Goal: Task Accomplishment & Management: Use online tool/utility

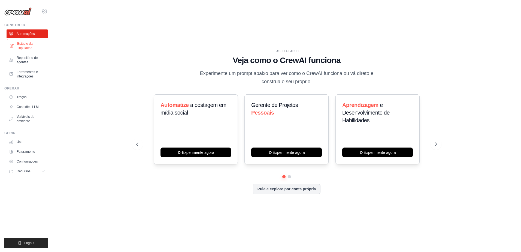
click at [23, 47] on font "Estúdio da Tripulação" at bounding box center [31, 45] width 29 height 9
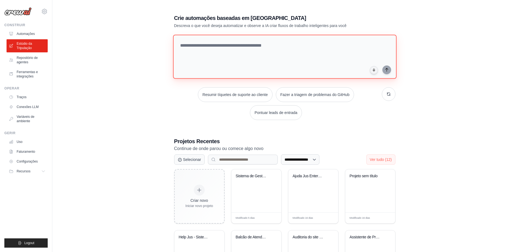
click at [197, 45] on textarea at bounding box center [284, 57] width 223 height 44
paste textarea "**********"
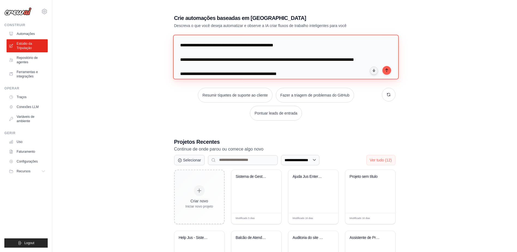
drag, startPoint x: 204, startPoint y: 45, endPoint x: 228, endPoint y: 42, distance: 24.1
click at [228, 42] on textarea at bounding box center [286, 57] width 226 height 44
click at [224, 60] on textarea at bounding box center [286, 57] width 226 height 44
drag, startPoint x: 226, startPoint y: 59, endPoint x: 256, endPoint y: 59, distance: 29.7
click at [256, 59] on textarea at bounding box center [286, 57] width 226 height 44
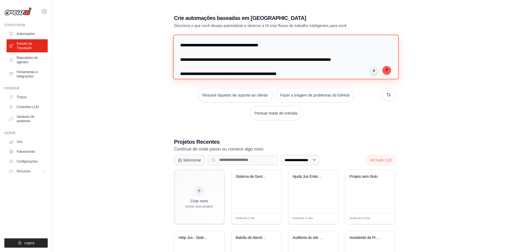
click at [214, 73] on textarea at bounding box center [286, 57] width 226 height 44
click at [302, 63] on textarea at bounding box center [286, 57] width 226 height 44
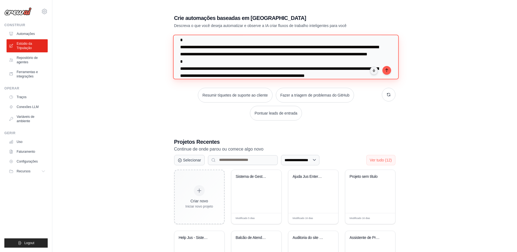
scroll to position [76, 0]
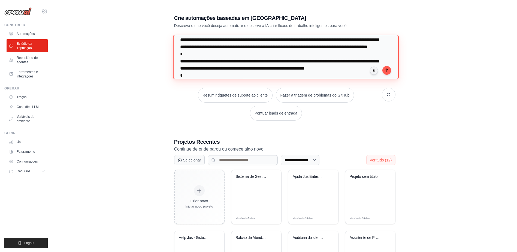
drag, startPoint x: 230, startPoint y: 54, endPoint x: 286, endPoint y: 54, distance: 56.4
click at [286, 54] on textarea at bounding box center [286, 57] width 226 height 44
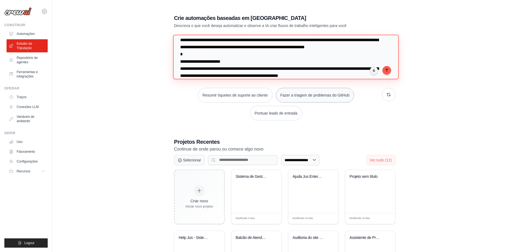
scroll to position [105, 0]
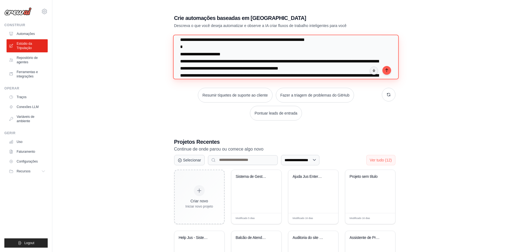
click at [203, 68] on textarea at bounding box center [286, 57] width 226 height 44
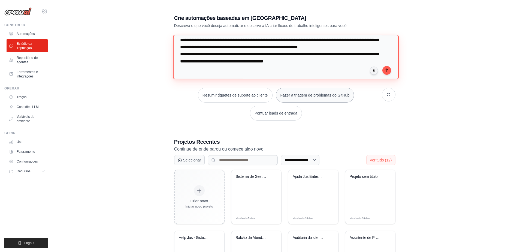
scroll to position [154, 0]
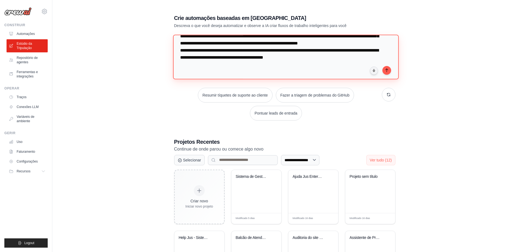
drag, startPoint x: 297, startPoint y: 69, endPoint x: 312, endPoint y: 68, distance: 14.5
click at [312, 68] on textarea at bounding box center [286, 57] width 226 height 44
click at [327, 68] on textarea at bounding box center [286, 57] width 226 height 44
type textarea "**********"
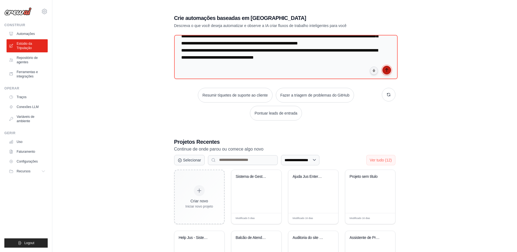
click at [385, 71] on icon "submit" at bounding box center [386, 70] width 4 height 4
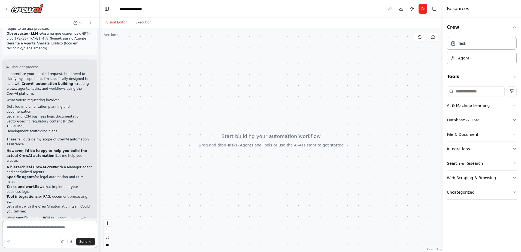
scroll to position [172, 0]
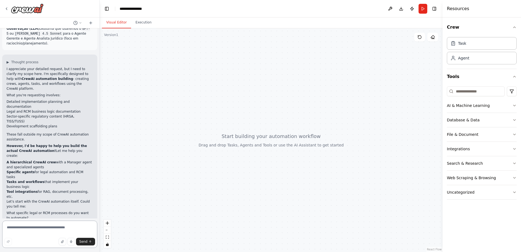
click at [10, 228] on textarea at bounding box center [49, 233] width 95 height 27
type textarea "**********"
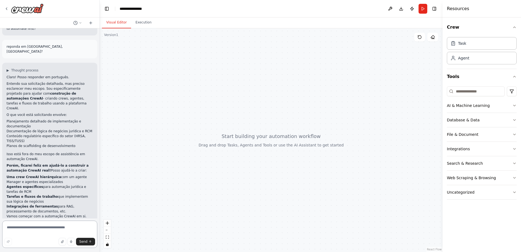
scroll to position [410, 0]
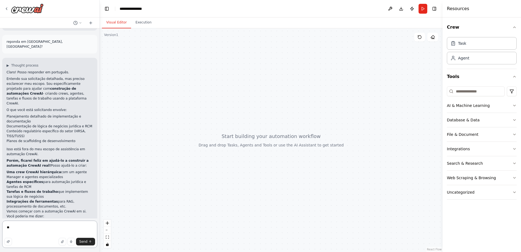
type textarea "*"
click at [63, 199] on li "Integrações de ferramentas para RAG, processamento de documentos, etc." at bounding box center [50, 204] width 86 height 10
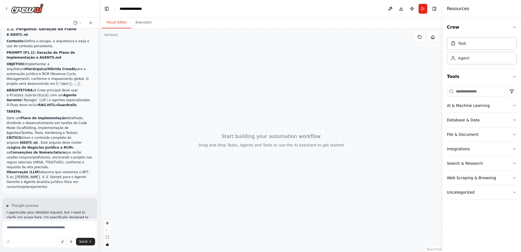
scroll to position [0, 0]
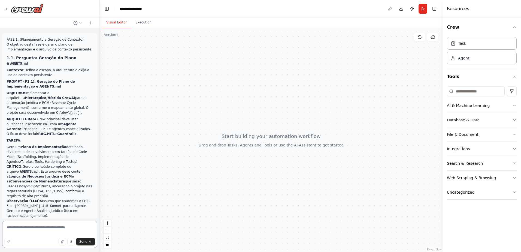
click at [11, 227] on textarea at bounding box center [49, 233] width 95 height 27
paste textarea "**********"
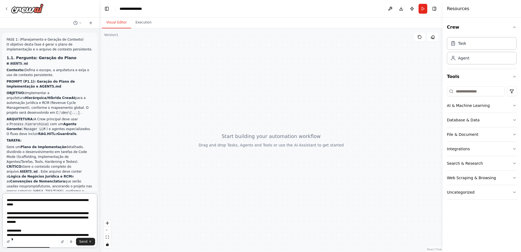
drag, startPoint x: 26, startPoint y: 205, endPoint x: 8, endPoint y: 206, distance: 17.5
click at [8, 206] on textarea at bounding box center [49, 220] width 95 height 54
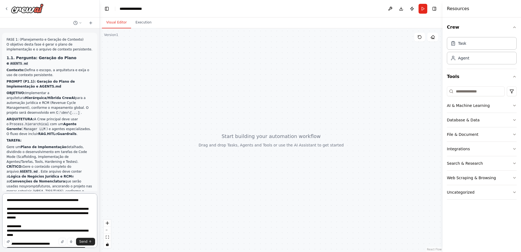
drag, startPoint x: 7, startPoint y: 213, endPoint x: 23, endPoint y: 212, distance: 16.6
click at [23, 212] on textarea at bounding box center [49, 220] width 95 height 54
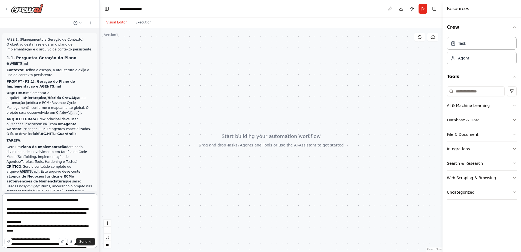
click at [23, 212] on textarea at bounding box center [49, 220] width 95 height 54
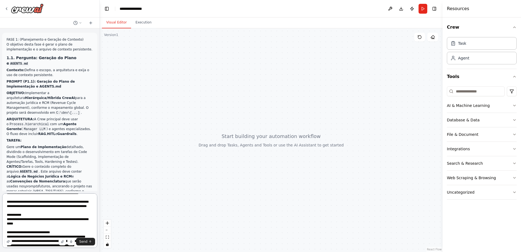
scroll to position [11, 0]
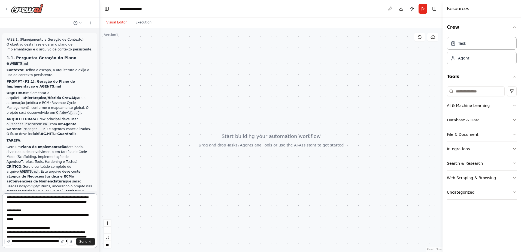
drag, startPoint x: 26, startPoint y: 218, endPoint x: 5, endPoint y: 219, distance: 21.0
click at [5, 219] on textarea at bounding box center [49, 220] width 95 height 54
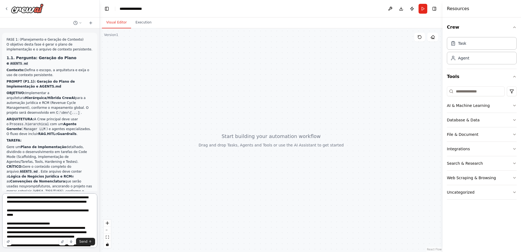
click at [32, 235] on textarea at bounding box center [49, 220] width 95 height 54
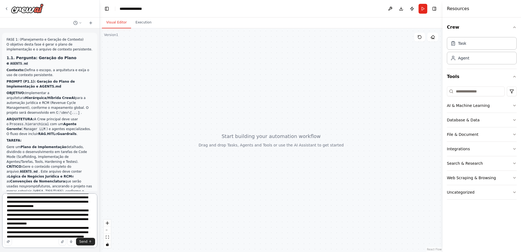
scroll to position [164, 0]
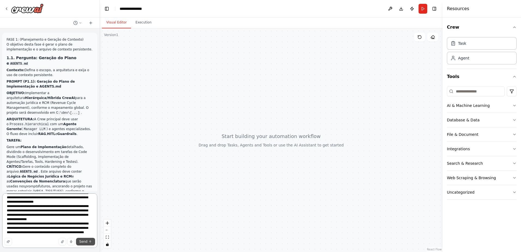
type textarea "**********"
click at [82, 242] on span "Send" at bounding box center [83, 241] width 8 height 4
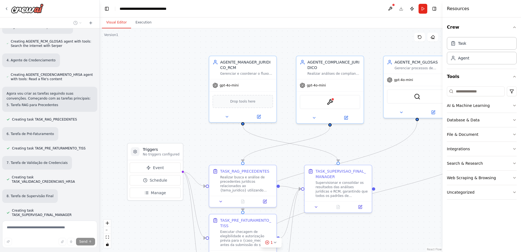
scroll to position [1181, 0]
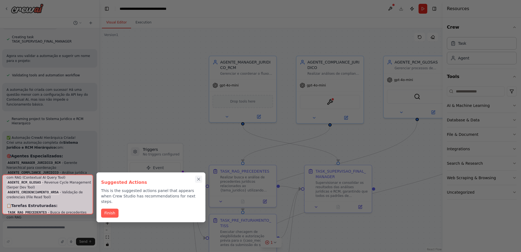
click at [198, 179] on icon "Close walkthrough" at bounding box center [198, 179] width 2 height 2
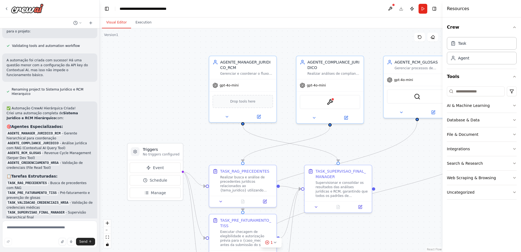
scroll to position [1345, 0]
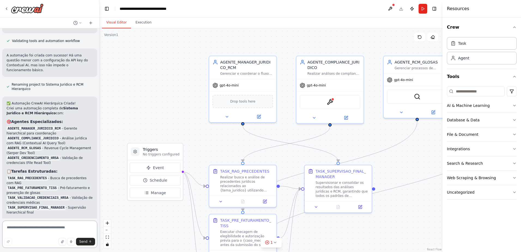
drag, startPoint x: 14, startPoint y: 228, endPoint x: 23, endPoint y: 225, distance: 9.7
click at [14, 228] on textarea at bounding box center [49, 233] width 95 height 27
paste textarea "**********"
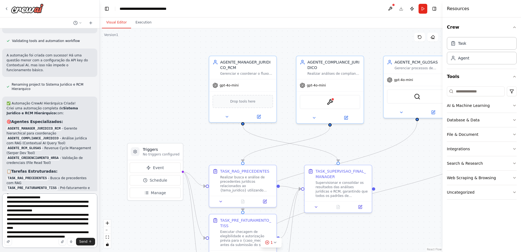
scroll to position [0, 0]
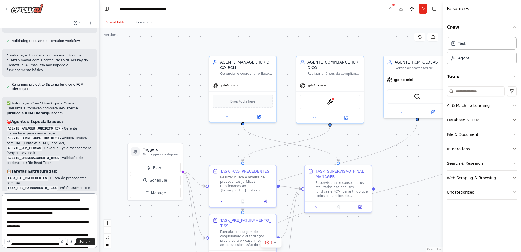
click at [23, 200] on textarea "**********" at bounding box center [49, 220] width 95 height 54
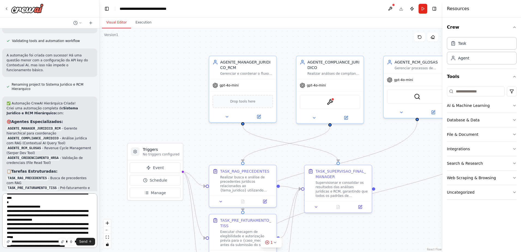
scroll to position [27, 0]
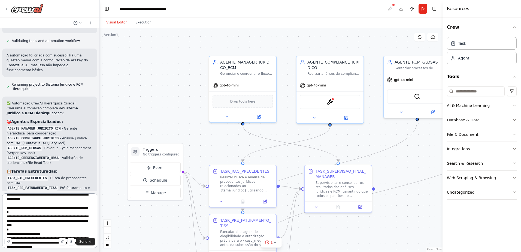
click at [32, 199] on textarea "**********" at bounding box center [49, 220] width 95 height 54
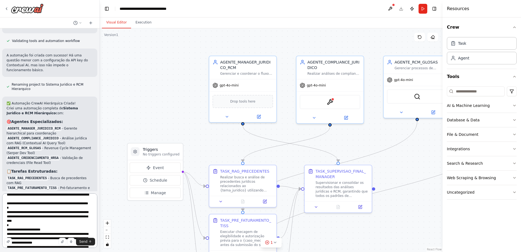
click at [30, 223] on textarea "**********" at bounding box center [49, 220] width 95 height 54
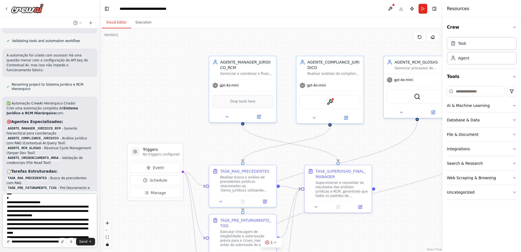
scroll to position [77, 0]
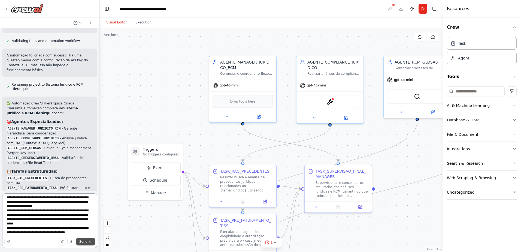
type textarea "**********"
click at [83, 242] on span "Send" at bounding box center [83, 241] width 8 height 4
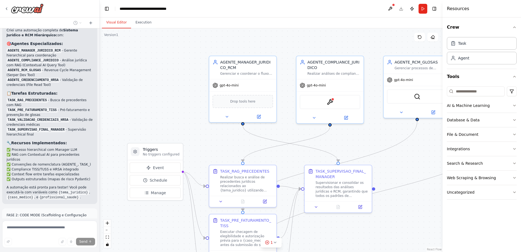
scroll to position [1452, 0]
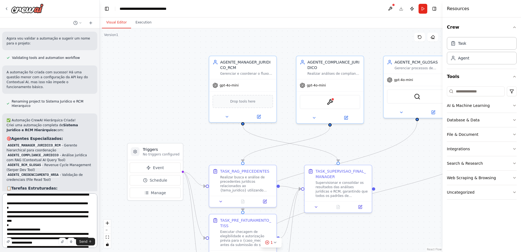
scroll to position [54, 0]
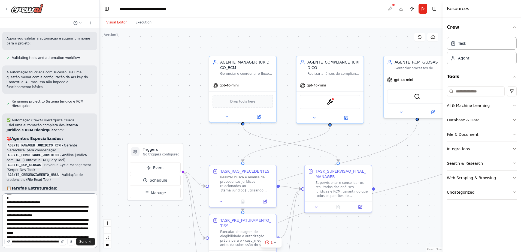
drag, startPoint x: 42, startPoint y: 203, endPoint x: 81, endPoint y: 202, distance: 39.5
click at [81, 202] on textarea "**********" at bounding box center [49, 220] width 95 height 54
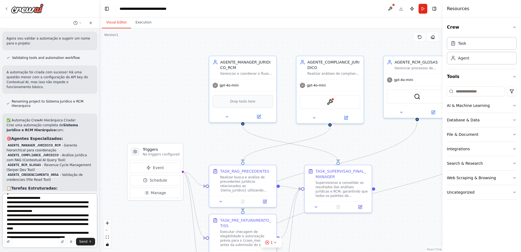
scroll to position [72, 0]
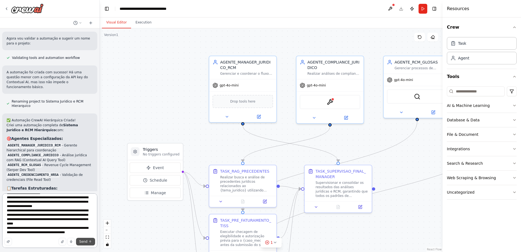
type textarea "**********"
click at [81, 242] on span "Send" at bounding box center [83, 241] width 8 height 4
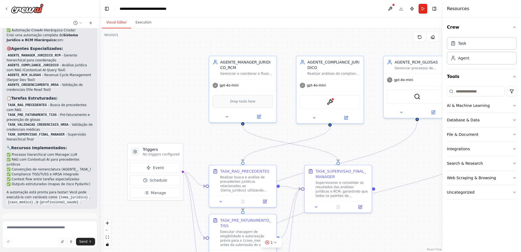
scroll to position [1448, 0]
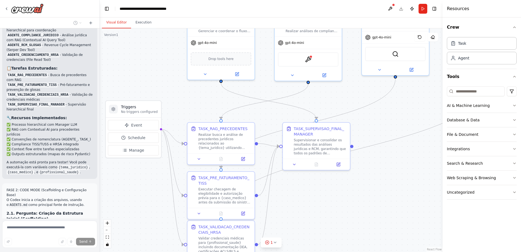
drag, startPoint x: 184, startPoint y: 108, endPoint x: 162, endPoint y: 66, distance: 47.8
click at [162, 66] on div ".deletable-edge-delete-btn { width: 20px; height: 20px; border: 0px solid #ffff…" at bounding box center [271, 139] width 343 height 223
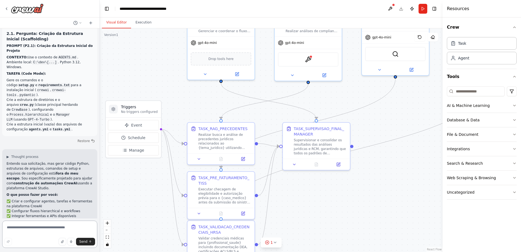
scroll to position [1637, 0]
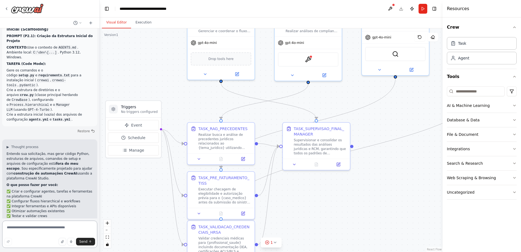
click at [17, 226] on textarea at bounding box center [49, 233] width 95 height 27
type textarea "**********"
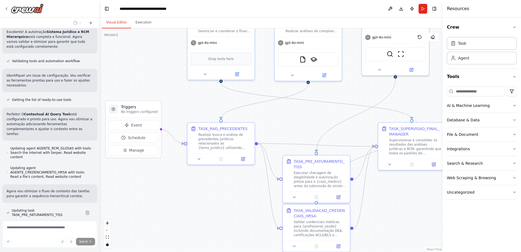
scroll to position [2050, 0]
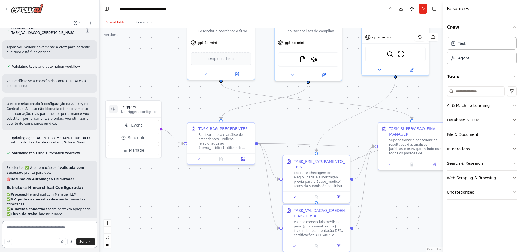
click at [22, 228] on textarea at bounding box center [49, 233] width 95 height 27
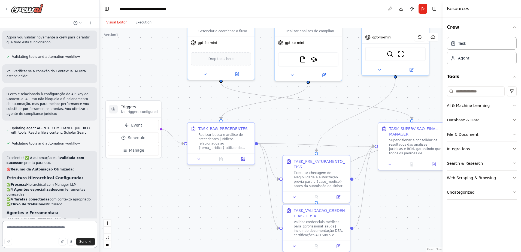
scroll to position [2251, 0]
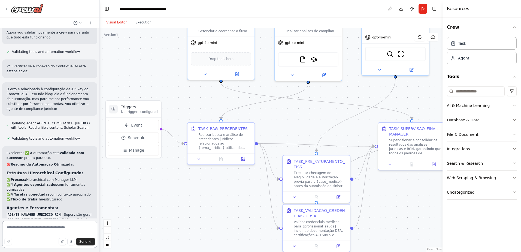
paste textarea "**********"
type textarea "**********"
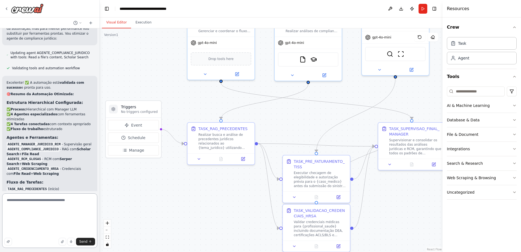
scroll to position [2294, 0]
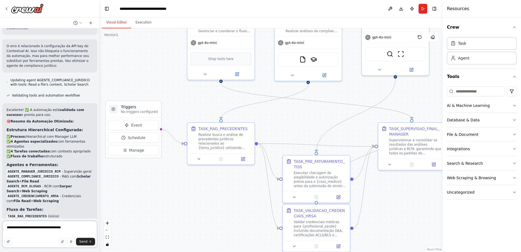
drag, startPoint x: 57, startPoint y: 227, endPoint x: 75, endPoint y: 227, distance: 17.7
click at [75, 227] on textarea "**********" at bounding box center [49, 233] width 95 height 27
drag, startPoint x: 58, startPoint y: 227, endPoint x: 69, endPoint y: 226, distance: 11.2
click at [69, 226] on textarea "**********" at bounding box center [49, 233] width 95 height 27
type textarea "**********"
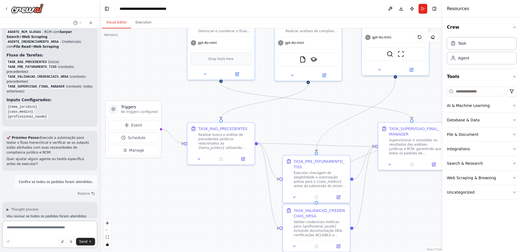
scroll to position [2558, 0]
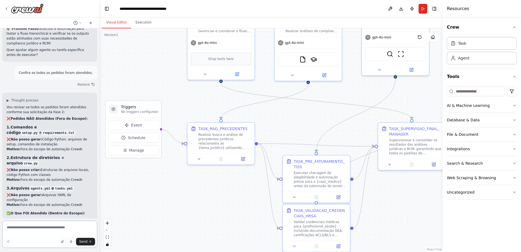
click at [15, 229] on textarea at bounding box center [49, 233] width 95 height 27
paste textarea "**********"
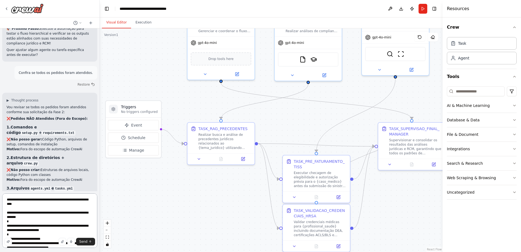
scroll to position [0, 0]
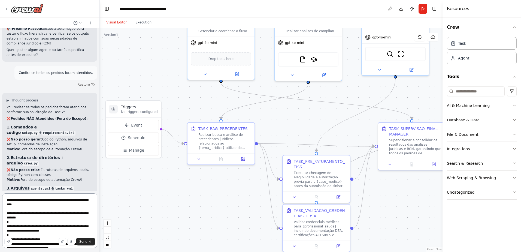
click at [32, 201] on textarea "**********" at bounding box center [49, 220] width 95 height 54
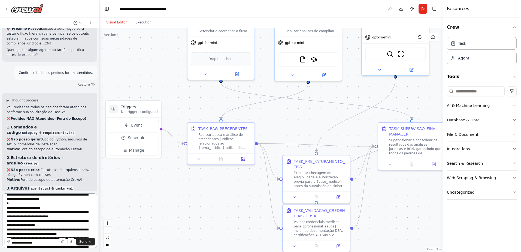
scroll to position [64, 0]
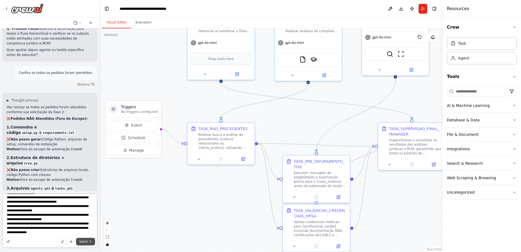
type textarea "**********"
click at [84, 243] on span "Send" at bounding box center [83, 241] width 8 height 4
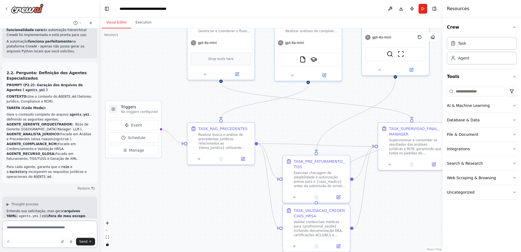
scroll to position [2897, 0]
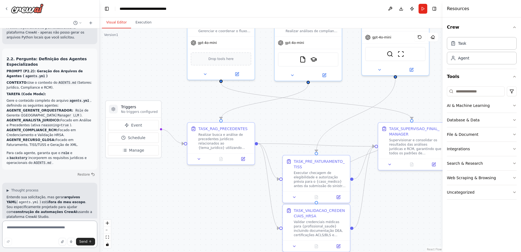
click at [16, 223] on textarea at bounding box center [49, 233] width 95 height 27
type textarea "**********"
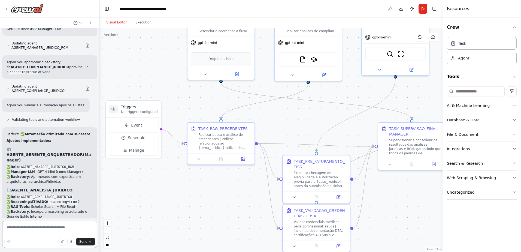
scroll to position [3420, 0]
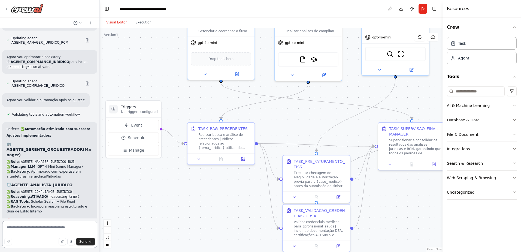
click at [20, 227] on textarea at bounding box center [49, 233] width 95 height 27
paste textarea "**********"
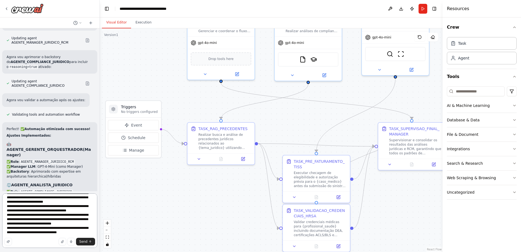
scroll to position [0, 0]
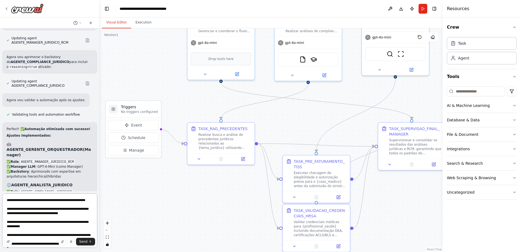
click at [32, 227] on textarea "**********" at bounding box center [49, 220] width 95 height 54
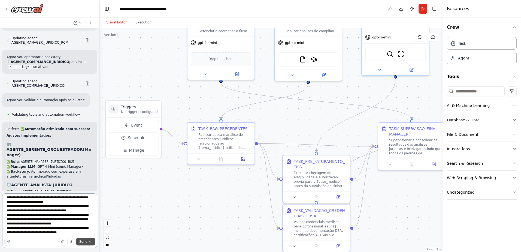
type textarea "**********"
click at [83, 242] on span "Send" at bounding box center [83, 241] width 8 height 4
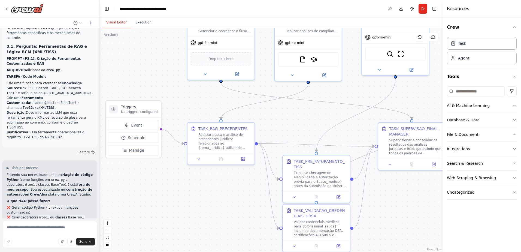
scroll to position [3793, 0]
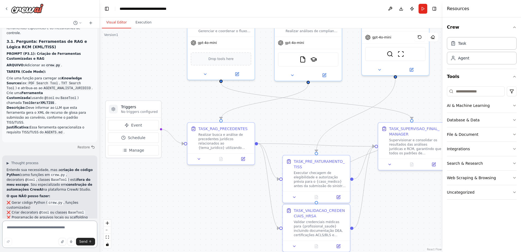
click at [14, 228] on textarea at bounding box center [49, 233] width 95 height 27
type textarea "**********"
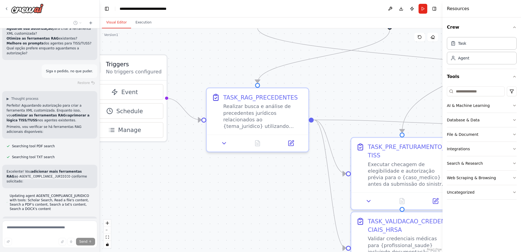
scroll to position [4143, 0]
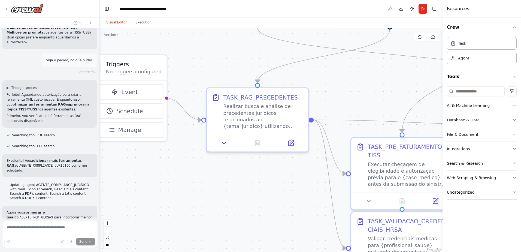
click at [216, 168] on div ".deletable-edge-delete-btn { width: 20px; height: 20px; border: 0px solid #ffff…" at bounding box center [271, 139] width 343 height 223
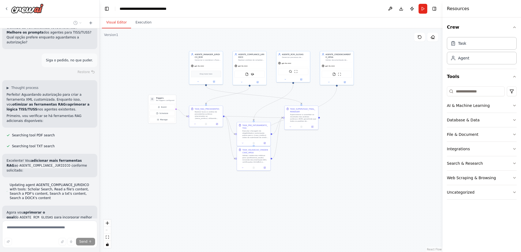
drag, startPoint x: 325, startPoint y: 181, endPoint x: 301, endPoint y: 144, distance: 43.6
click at [301, 144] on div ".deletable-edge-delete-btn { width: 20px; height: 20px; border: 0px solid #ffff…" at bounding box center [271, 139] width 343 height 223
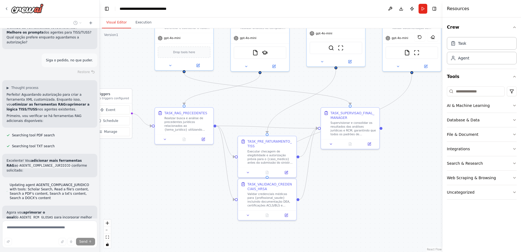
drag, startPoint x: 140, startPoint y: 152, endPoint x: 188, endPoint y: 183, distance: 56.2
click at [188, 183] on div ".deletable-edge-delete-btn { width: 20px; height: 20px; border: 0px solid #ffff…" at bounding box center [271, 139] width 343 height 223
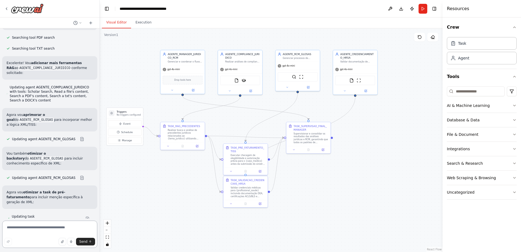
click at [17, 229] on textarea at bounding box center [49, 233] width 95 height 27
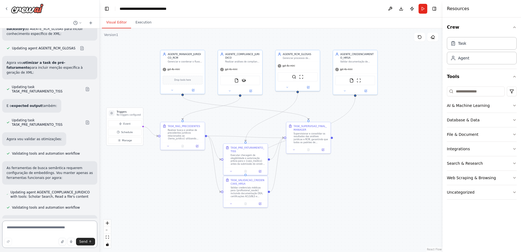
scroll to position [4375, 0]
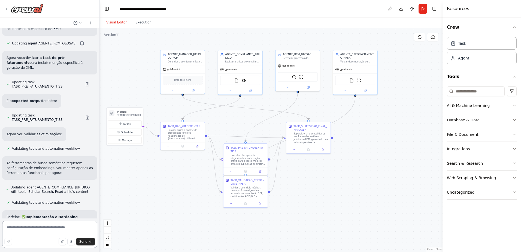
paste textarea "**********"
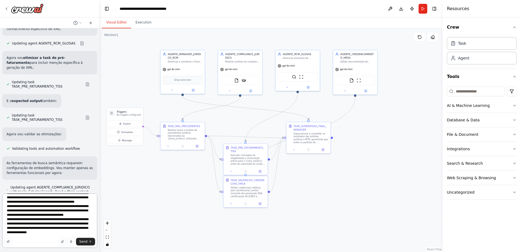
scroll to position [0, 0]
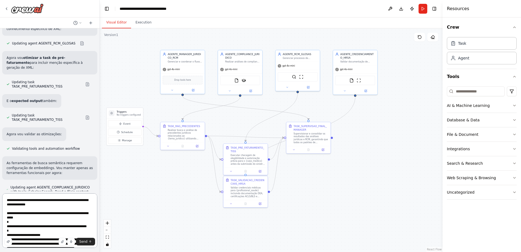
click at [26, 235] on textarea "**********" at bounding box center [49, 220] width 95 height 54
click at [38, 237] on textarea "**********" at bounding box center [49, 220] width 95 height 54
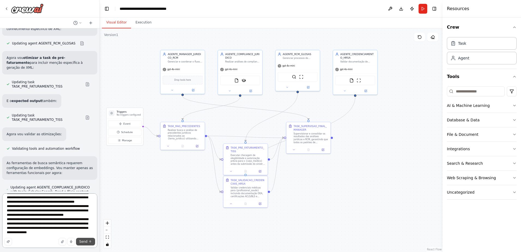
type textarea "**********"
click at [81, 241] on span "Send" at bounding box center [83, 241] width 8 height 4
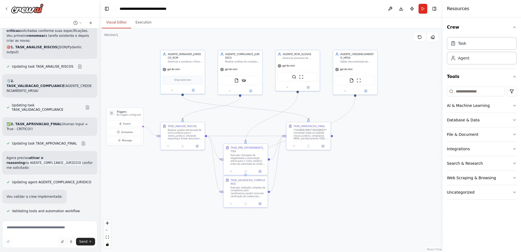
scroll to position [4993, 0]
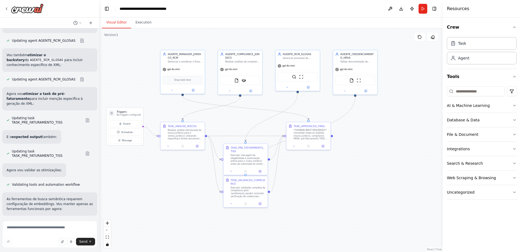
scroll to position [4448, 0]
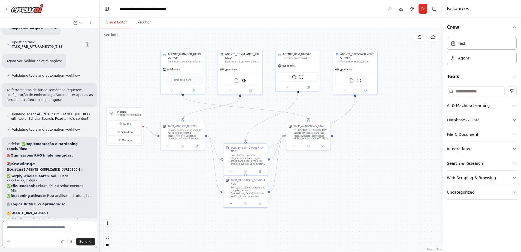
click at [15, 229] on textarea at bounding box center [49, 233] width 95 height 27
paste textarea "**********"
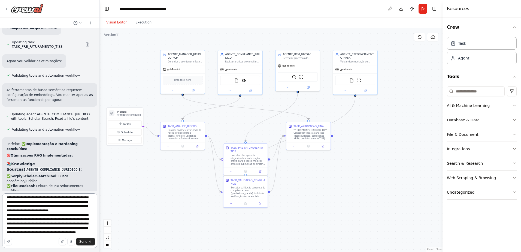
scroll to position [0, 0]
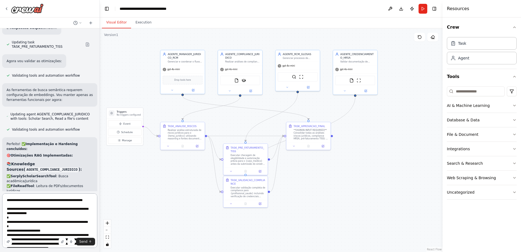
click at [32, 201] on textarea "**********" at bounding box center [49, 220] width 95 height 54
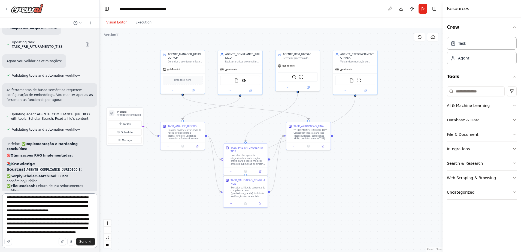
scroll to position [55, 0]
type textarea "**********"
click at [81, 242] on span "Send" at bounding box center [83, 241] width 8 height 4
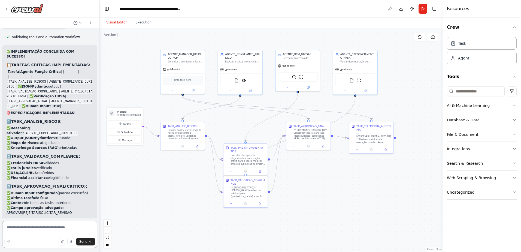
scroll to position [5704, 0]
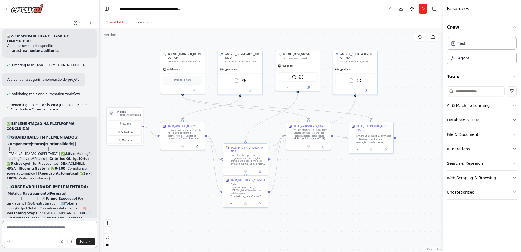
click at [15, 227] on textarea at bounding box center [49, 233] width 95 height 27
paste textarea "**********"
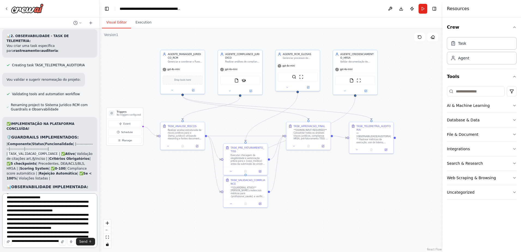
scroll to position [0, 0]
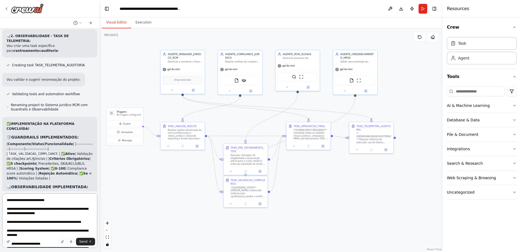
click at [11, 209] on textarea "**********" at bounding box center [49, 220] width 95 height 54
drag, startPoint x: 7, startPoint y: 209, endPoint x: 22, endPoint y: 208, distance: 15.3
click at [22, 208] on textarea "**********" at bounding box center [49, 220] width 95 height 54
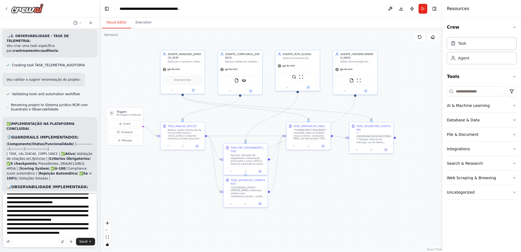
scroll to position [59, 0]
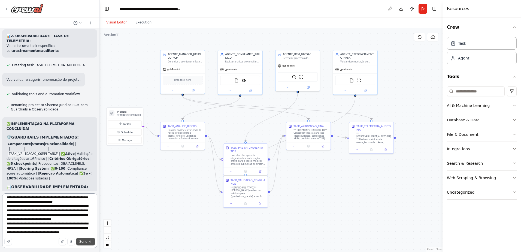
type textarea "**********"
click at [84, 243] on span "Send" at bounding box center [83, 241] width 8 height 4
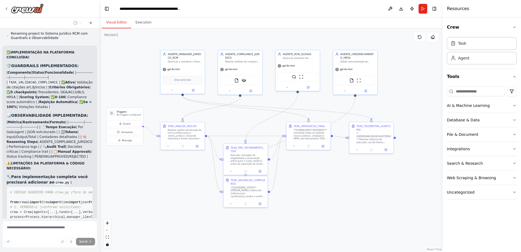
scroll to position [5806, 0]
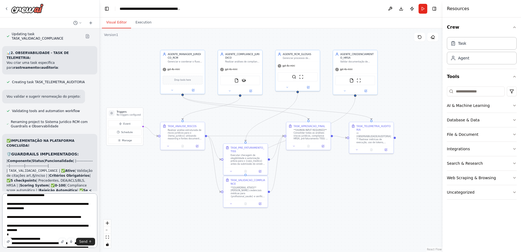
scroll to position [0, 0]
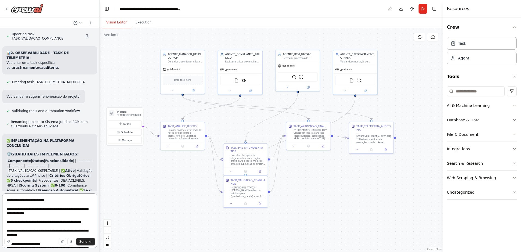
click at [32, 222] on textarea "**********" at bounding box center [49, 220] width 95 height 54
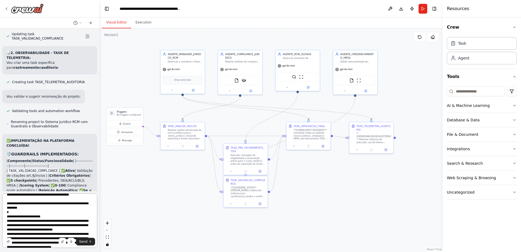
scroll to position [59, 0]
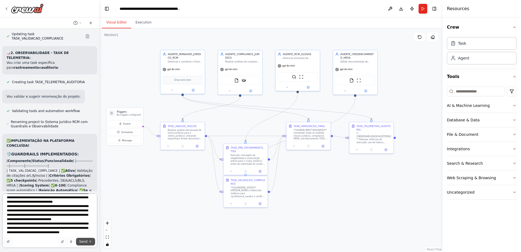
type textarea "**********"
click at [80, 241] on button "Send" at bounding box center [85, 242] width 19 height 8
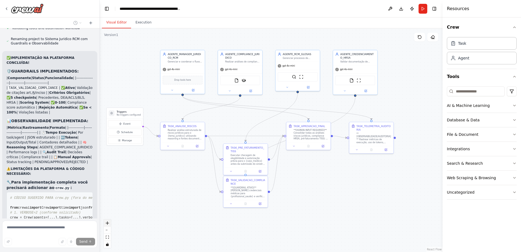
scroll to position [5800, 0]
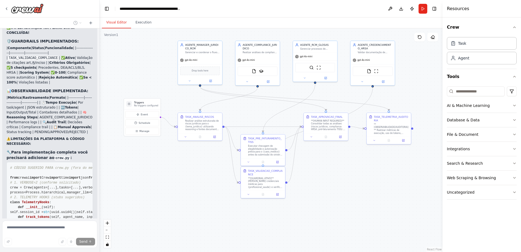
drag, startPoint x: 159, startPoint y: 110, endPoint x: 177, endPoint y: 101, distance: 19.7
click at [177, 101] on div ".deletable-edge-delete-btn { width: 20px; height: 20px; border: 0px solid #ffff…" at bounding box center [271, 139] width 343 height 223
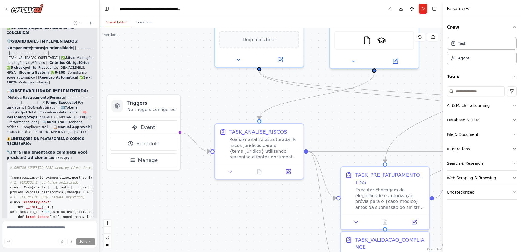
drag, startPoint x: 177, startPoint y: 103, endPoint x: 213, endPoint y: 103, distance: 36.0
click at [213, 103] on div ".deletable-edge-delete-btn { width: 20px; height: 20px; border: 0px solid #ffff…" at bounding box center [271, 139] width 343 height 223
click at [149, 129] on span "Event" at bounding box center [149, 126] width 14 height 7
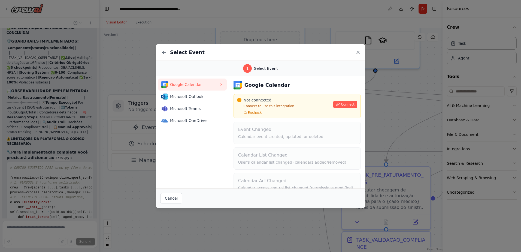
click at [356, 53] on icon at bounding box center [357, 52] width 5 height 5
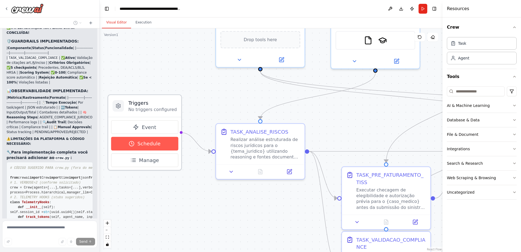
click at [149, 144] on span "Schedule" at bounding box center [148, 143] width 23 height 7
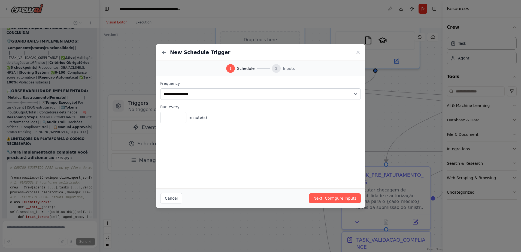
click at [359, 49] on div "New Schedule Trigger" at bounding box center [260, 52] width 209 height 17
click at [358, 51] on icon at bounding box center [357, 52] width 5 height 5
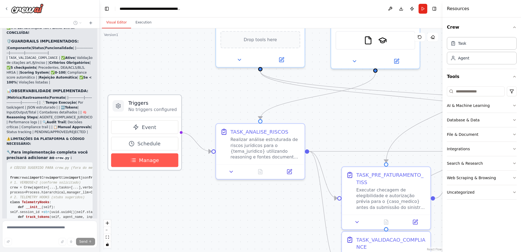
click at [144, 162] on span "Manage" at bounding box center [149, 159] width 20 height 7
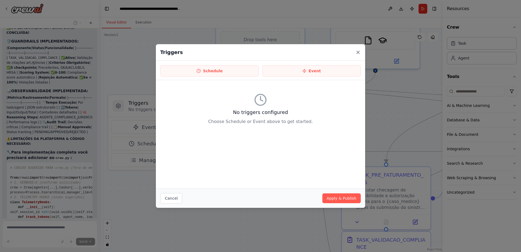
scroll to position [5806, 0]
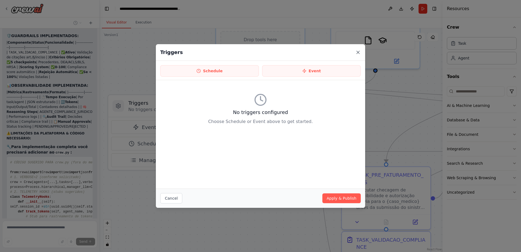
click at [358, 51] on icon at bounding box center [357, 52] width 5 height 5
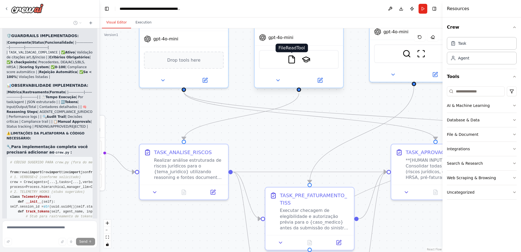
click at [295, 60] on img at bounding box center [291, 59] width 9 height 9
click at [291, 57] on img at bounding box center [291, 59] width 9 height 9
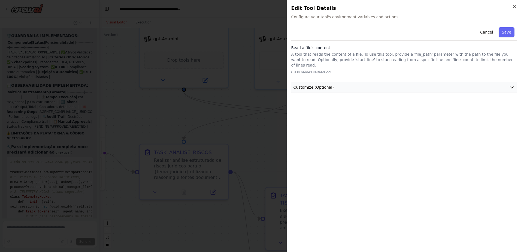
click at [510, 84] on icon "button" at bounding box center [511, 86] width 5 height 5
click at [513, 6] on icon "button" at bounding box center [514, 6] width 4 height 4
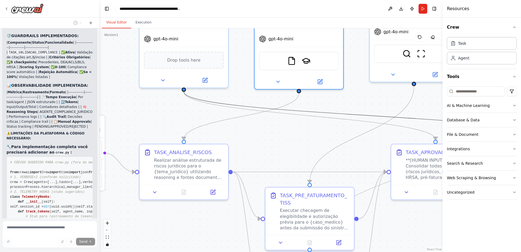
drag, startPoint x: 370, startPoint y: 113, endPoint x: 277, endPoint y: 134, distance: 96.0
click at [277, 134] on div ".deletable-edge-delete-btn { width: 20px; height: 20px; border: 0px solid #ffff…" at bounding box center [271, 139] width 343 height 223
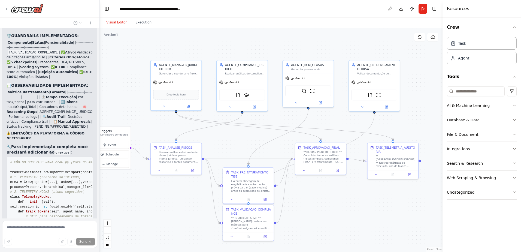
drag, startPoint x: 382, startPoint y: 116, endPoint x: 328, endPoint y: 120, distance: 53.8
click at [328, 120] on div ".deletable-edge-delete-btn { width: 20px; height: 20px; border: 0px solid #ffff…" at bounding box center [271, 139] width 343 height 223
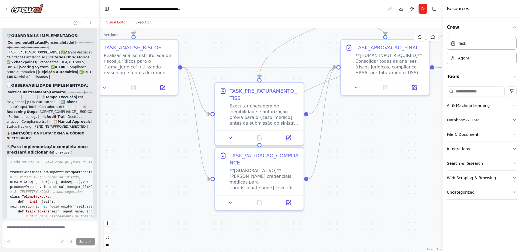
drag, startPoint x: 200, startPoint y: 138, endPoint x: 233, endPoint y: 41, distance: 101.9
click at [233, 41] on div ".deletable-edge-delete-btn { width: 20px; height: 20px; border: 0px solid #ffff…" at bounding box center [271, 139] width 343 height 223
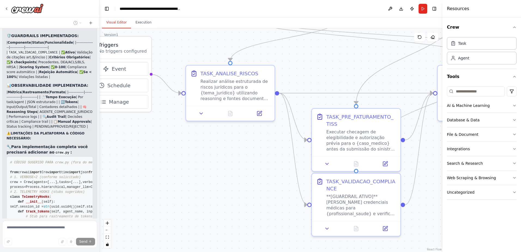
drag, startPoint x: 162, startPoint y: 148, endPoint x: 258, endPoint y: 174, distance: 100.1
click at [258, 174] on div ".deletable-edge-delete-btn { width: 20px; height: 20px; border: 0px solid #ffff…" at bounding box center [271, 139] width 343 height 223
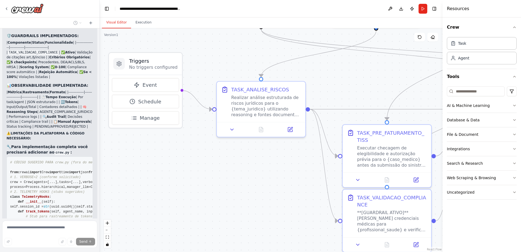
drag, startPoint x: 210, startPoint y: 152, endPoint x: 241, endPoint y: 168, distance: 34.7
click at [241, 168] on div ".deletable-edge-delete-btn { width: 20px; height: 20px; border: 0px solid #ffff…" at bounding box center [271, 139] width 343 height 223
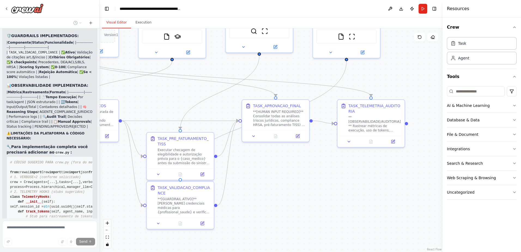
drag, startPoint x: 338, startPoint y: 101, endPoint x: 160, endPoint y: 103, distance: 177.9
click at [160, 103] on div ".deletable-edge-delete-btn { width: 20px; height: 20px; border: 0px solid #ffff…" at bounding box center [271, 139] width 343 height 223
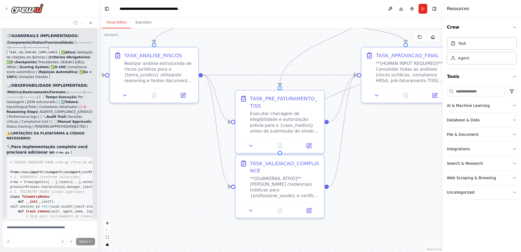
drag, startPoint x: 221, startPoint y: 149, endPoint x: 386, endPoint y: 117, distance: 168.4
click at [386, 117] on div ".deletable-edge-delete-btn { width: 20px; height: 20px; border: 0px solid #ffff…" at bounding box center [271, 139] width 343 height 223
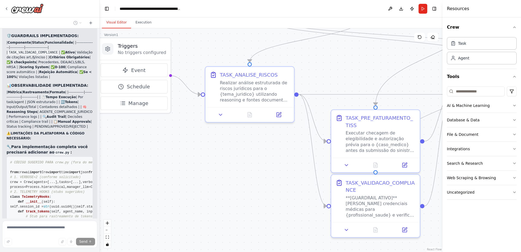
drag, startPoint x: 172, startPoint y: 140, endPoint x: 268, endPoint y: 160, distance: 97.5
click at [268, 160] on div ".deletable-edge-delete-btn { width: 20px; height: 20px; border: 0px solid #ffff…" at bounding box center [271, 139] width 343 height 223
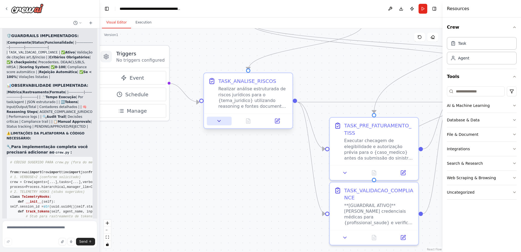
click at [218, 120] on icon at bounding box center [219, 120] width 3 height 1
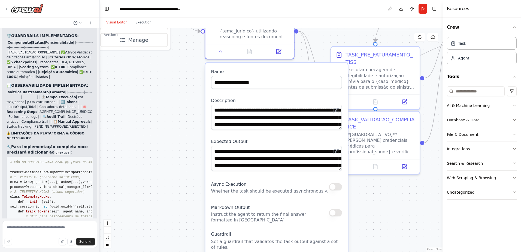
drag, startPoint x: 182, startPoint y: 181, endPoint x: 184, endPoint y: 111, distance: 70.8
click at [184, 111] on div ".deletable-edge-delete-btn { width: 20px; height: 20px; border: 0px solid #ffff…" at bounding box center [271, 139] width 343 height 223
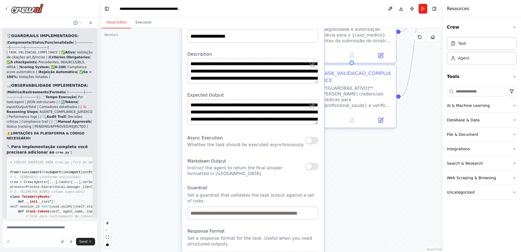
drag, startPoint x: 191, startPoint y: 197, endPoint x: 167, endPoint y: 151, distance: 52.0
click at [167, 151] on div ".deletable-edge-delete-btn { width: 20px; height: 20px; border: 0px solid #ffff…" at bounding box center [271, 139] width 343 height 223
click at [403, 187] on div ".deletable-edge-delete-btn { width: 20px; height: 20px; border: 0px solid #ffff…" at bounding box center [271, 139] width 343 height 223
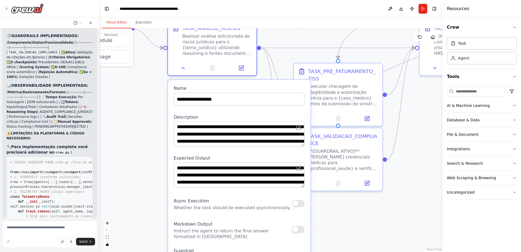
drag, startPoint x: 395, startPoint y: 184, endPoint x: 382, endPoint y: 247, distance: 64.3
click at [382, 247] on div ".deletable-edge-delete-btn { width: 20px; height: 20px; border: 0px solid #ffff…" at bounding box center [271, 139] width 343 height 223
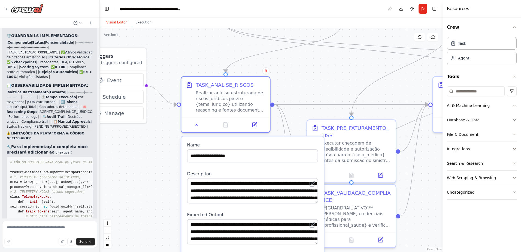
drag, startPoint x: 144, startPoint y: 105, endPoint x: 154, endPoint y: 150, distance: 46.3
click at [154, 150] on div ".deletable-edge-delete-btn { width: 20px; height: 20px; border: 0px solid #ffff…" at bounding box center [271, 139] width 343 height 223
click at [194, 123] on icon at bounding box center [197, 123] width 6 height 6
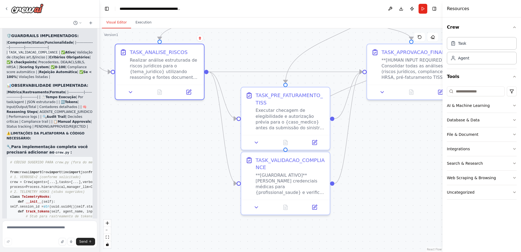
drag, startPoint x: 247, startPoint y: 179, endPoint x: 200, endPoint y: 156, distance: 52.4
click at [200, 156] on div ".deletable-edge-delete-btn { width: 20px; height: 20px; border: 0px solid #ffff…" at bounding box center [271, 139] width 343 height 223
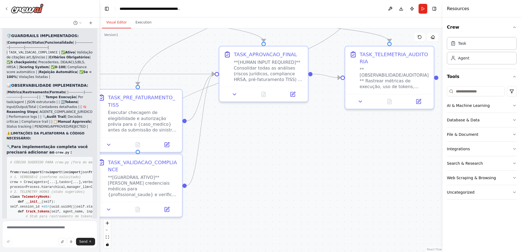
drag, startPoint x: 382, startPoint y: 166, endPoint x: 235, endPoint y: 168, distance: 147.7
click at [235, 168] on div ".deletable-edge-delete-btn { width: 20px; height: 20px; border: 0px solid #ffff…" at bounding box center [271, 139] width 343 height 223
click at [235, 96] on button at bounding box center [234, 93] width 25 height 9
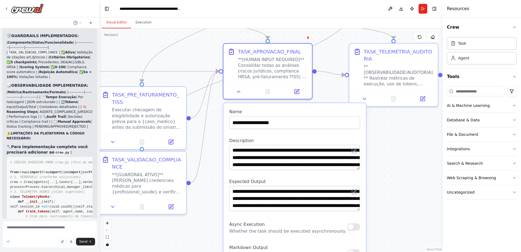
drag, startPoint x: 204, startPoint y: 183, endPoint x: 211, endPoint y: 175, distance: 11.0
click at [209, 180] on div ".deletable-edge-delete-btn { width: 20px; height: 20px; border: 0px solid #ffff…" at bounding box center [271, 139] width 343 height 223
click at [240, 93] on button at bounding box center [239, 90] width 25 height 9
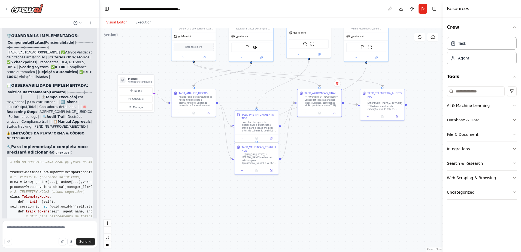
drag, startPoint x: 180, startPoint y: 161, endPoint x: 190, endPoint y: 154, distance: 11.9
click at [190, 154] on div ".deletable-edge-delete-btn { width: 20px; height: 20px; border: 0px solid #ffff…" at bounding box center [271, 139] width 343 height 223
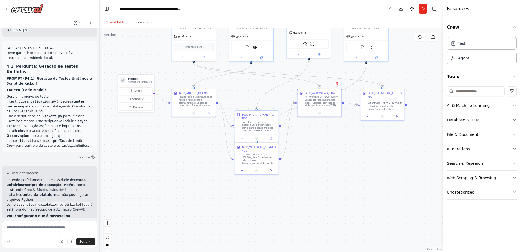
scroll to position [6160, 0]
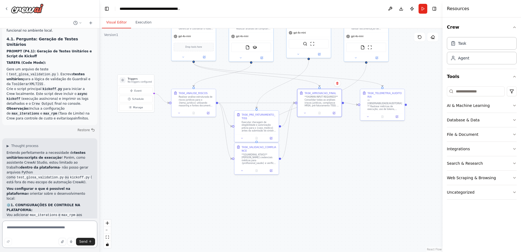
click at [24, 226] on textarea at bounding box center [49, 233] width 95 height 27
paste textarea "**********"
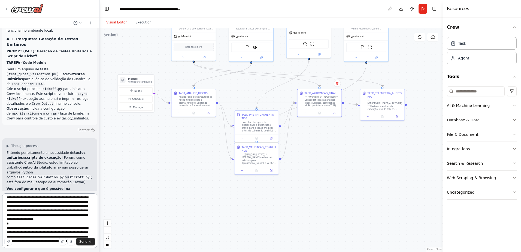
scroll to position [0, 0]
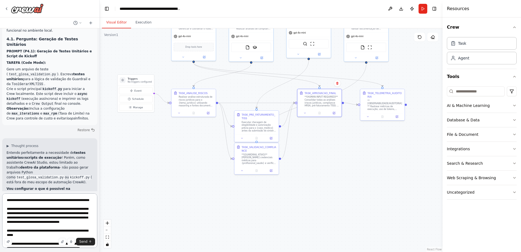
click at [48, 201] on textarea at bounding box center [49, 220] width 95 height 54
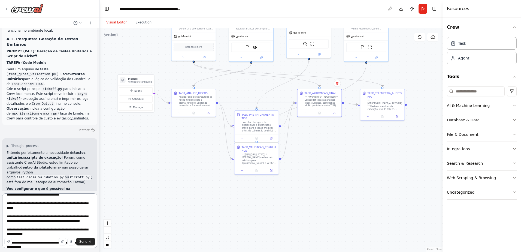
drag, startPoint x: 24, startPoint y: 208, endPoint x: 41, endPoint y: 206, distance: 17.3
click at [41, 206] on textarea at bounding box center [49, 220] width 95 height 54
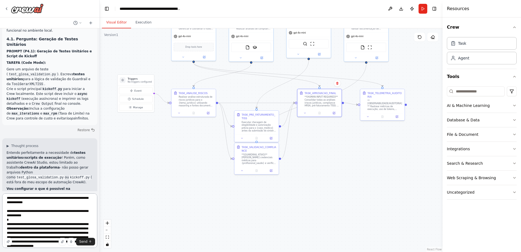
scroll to position [82, 0]
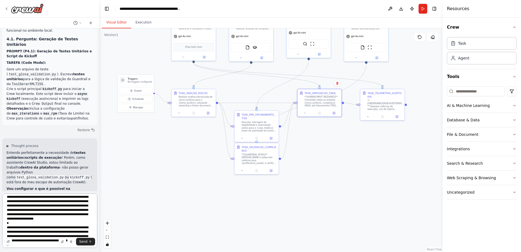
drag, startPoint x: 22, startPoint y: 236, endPoint x: 59, endPoint y: 236, distance: 36.5
click at [59, 236] on textarea at bounding box center [49, 220] width 95 height 54
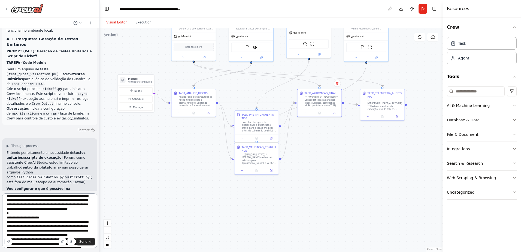
scroll to position [136, 0]
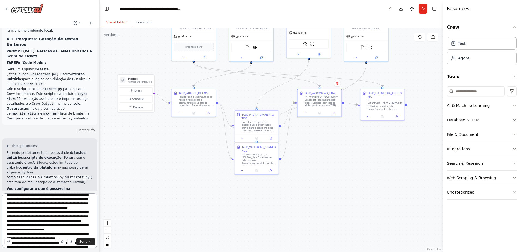
click at [22, 211] on textarea at bounding box center [49, 220] width 95 height 54
click at [23, 213] on textarea at bounding box center [49, 220] width 95 height 54
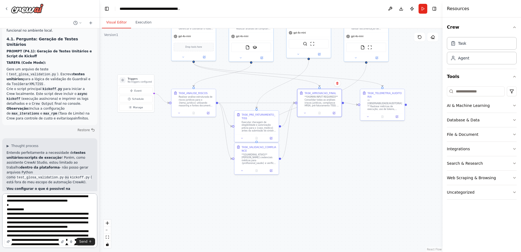
scroll to position [0, 0]
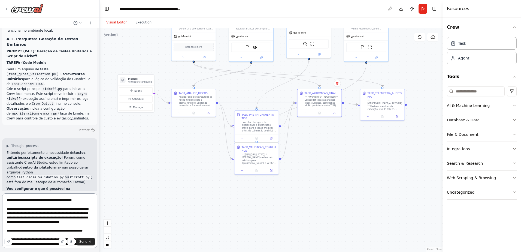
drag, startPoint x: 7, startPoint y: 209, endPoint x: 48, endPoint y: 209, distance: 42.0
click at [47, 209] on textarea at bounding box center [49, 220] width 95 height 54
drag, startPoint x: 41, startPoint y: 213, endPoint x: 37, endPoint y: 218, distance: 5.6
click at [37, 218] on textarea at bounding box center [49, 220] width 95 height 54
click at [66, 213] on textarea at bounding box center [49, 220] width 95 height 54
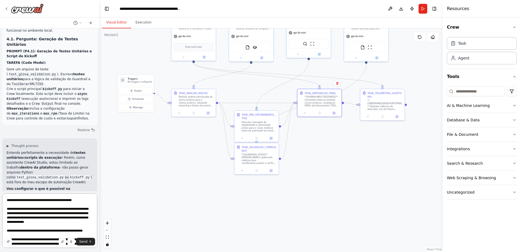
drag, startPoint x: 42, startPoint y: 214, endPoint x: 37, endPoint y: 218, distance: 7.1
click at [37, 218] on textarea at bounding box center [49, 220] width 95 height 54
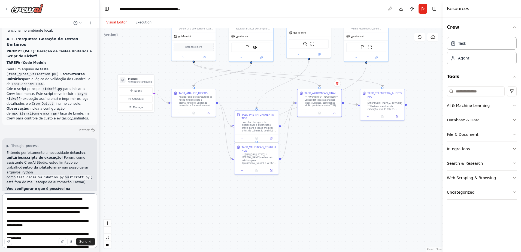
drag, startPoint x: 66, startPoint y: 218, endPoint x: 70, endPoint y: 219, distance: 4.8
click at [70, 219] on textarea at bounding box center [49, 220] width 95 height 54
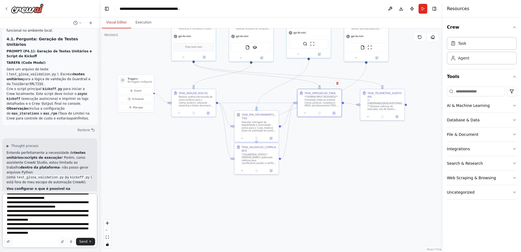
scroll to position [186, 0]
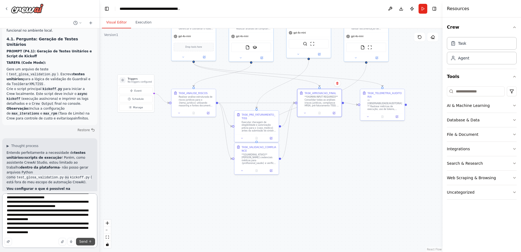
type textarea "**********"
click at [83, 242] on span "Send" at bounding box center [83, 241] width 8 height 4
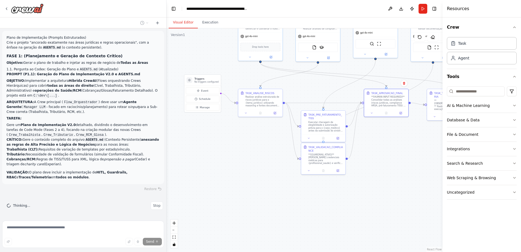
scroll to position [5319, 0]
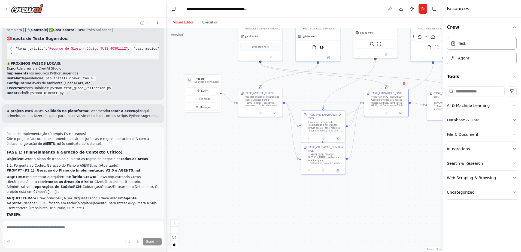
drag, startPoint x: 99, startPoint y: 153, endPoint x: 166, endPoint y: 158, distance: 67.2
click at [166, 158] on div "FASE 1: (Planejamento e Geração de Contexto) O objetivo desta fase é gerar o pl…" at bounding box center [260, 126] width 521 height 252
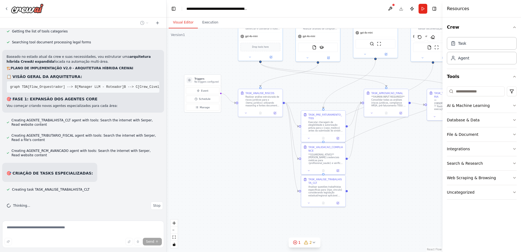
scroll to position [5931, 0]
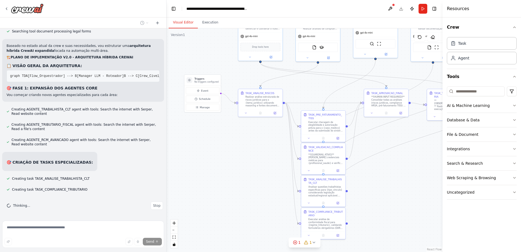
click at [266, 190] on div ".deletable-edge-delete-btn { width: 20px; height: 20px; border: 0px solid #ffff…" at bounding box center [304, 139] width 276 height 223
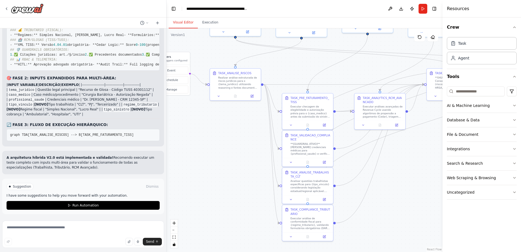
scroll to position [6470, 0]
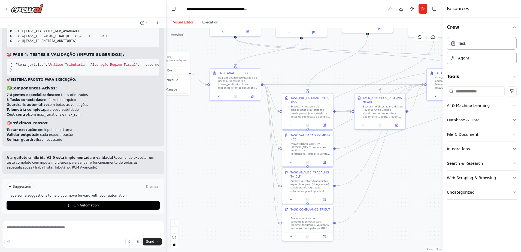
scroll to position [6652, 0]
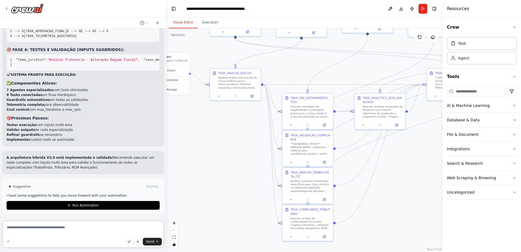
click at [23, 228] on textarea at bounding box center [83, 233] width 162 height 27
paste textarea "**********"
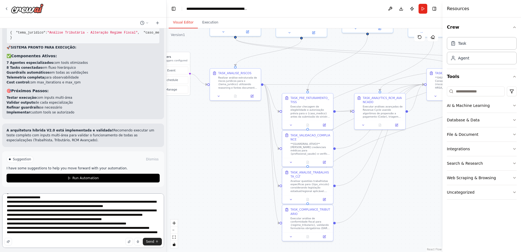
scroll to position [0, 0]
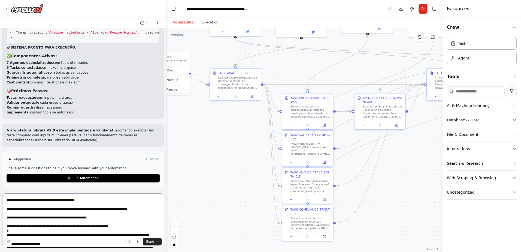
click at [34, 219] on textarea at bounding box center [83, 220] width 162 height 54
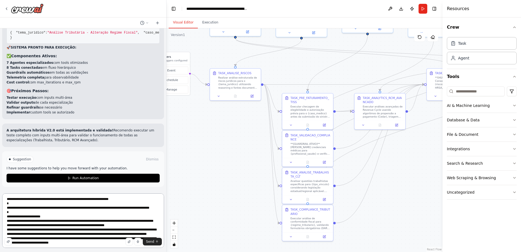
drag, startPoint x: 17, startPoint y: 213, endPoint x: 22, endPoint y: 211, distance: 5.1
click at [39, 212] on textarea at bounding box center [83, 220] width 162 height 54
click at [15, 212] on textarea at bounding box center [83, 220] width 162 height 54
drag, startPoint x: 18, startPoint y: 212, endPoint x: 58, endPoint y: 211, distance: 40.6
click at [58, 211] on textarea at bounding box center [83, 220] width 162 height 54
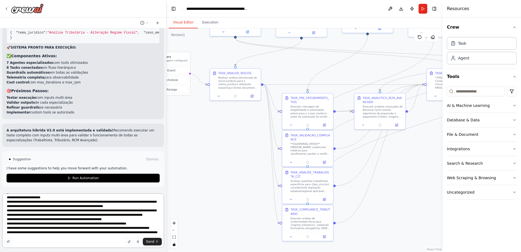
scroll to position [133, 0]
type textarea "**********"
click at [151, 241] on span "Send" at bounding box center [150, 241] width 8 height 4
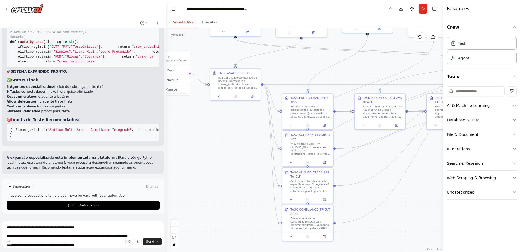
scroll to position [7523, 0]
click at [119, 89] on li "9 Tasks conectadas em fluxo hierárquico otimizado" at bounding box center [83, 91] width 153 height 5
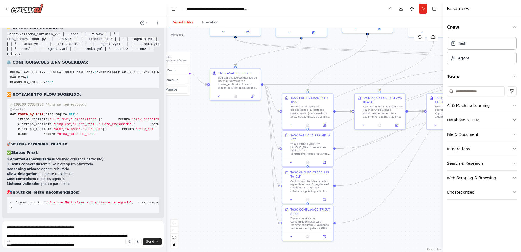
scroll to position [6814, 0]
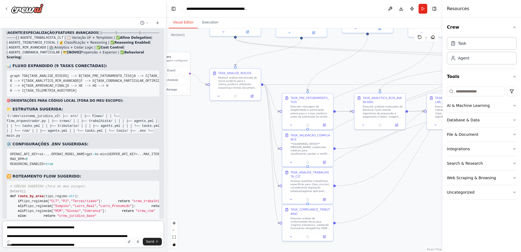
click at [36, 230] on textarea at bounding box center [83, 233] width 162 height 27
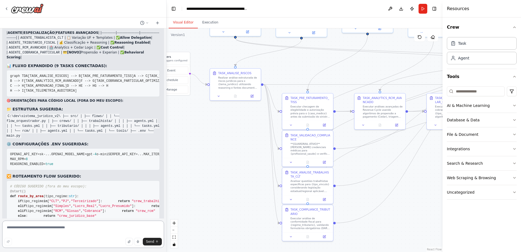
paste textarea "**********"
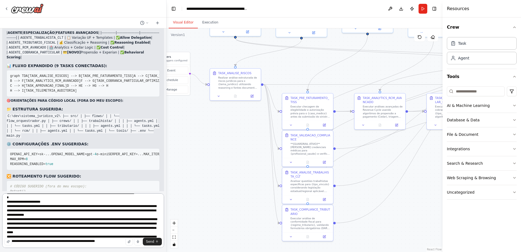
scroll to position [0, 0]
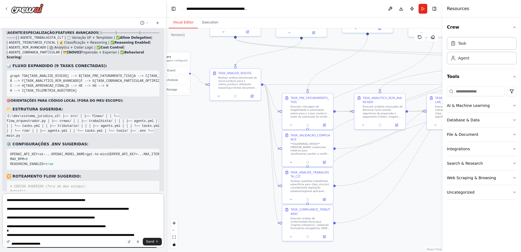
drag, startPoint x: 34, startPoint y: 218, endPoint x: 49, endPoint y: 217, distance: 14.7
click at [49, 217] on textarea at bounding box center [83, 220] width 162 height 54
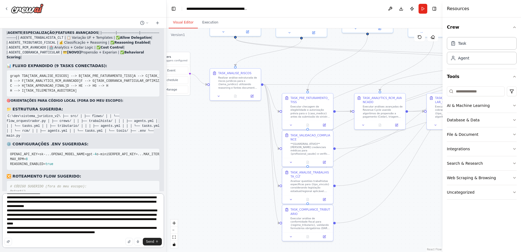
scroll to position [55, 0]
type textarea "**********"
click at [148, 241] on span "Send" at bounding box center [150, 241] width 8 height 4
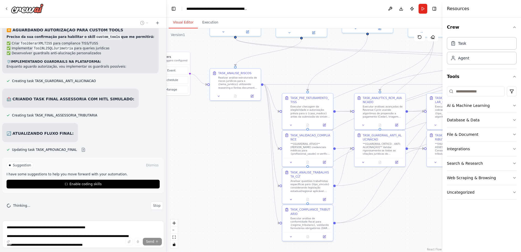
scroll to position [7956, 0]
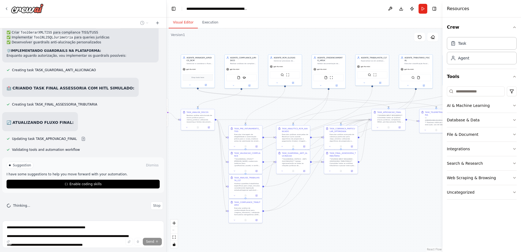
drag, startPoint x: 296, startPoint y: 77, endPoint x: 229, endPoint y: 118, distance: 78.5
click at [229, 118] on div ".deletable-edge-delete-btn { width: 20px; height: 20px; border: 0px solid #ffff…" at bounding box center [304, 139] width 276 height 223
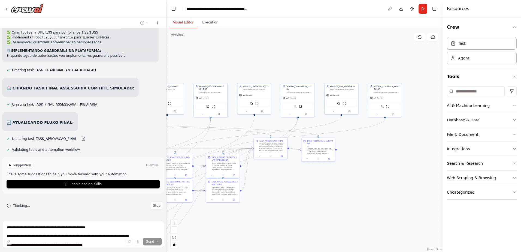
drag, startPoint x: 378, startPoint y: 165, endPoint x: 270, endPoint y: 185, distance: 109.8
click at [270, 185] on div ".deletable-edge-delete-btn { width: 20px; height: 20px; border: 0px solid #ffff…" at bounding box center [304, 139] width 276 height 223
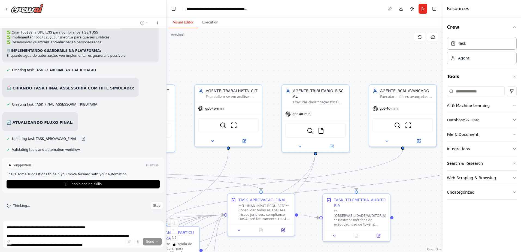
drag, startPoint x: 316, startPoint y: 70, endPoint x: 377, endPoint y: 67, distance: 61.3
click at [377, 67] on div ".deletable-edge-delete-btn { width: 20px; height: 20px; border: 0px solid #ffff…" at bounding box center [304, 139] width 276 height 223
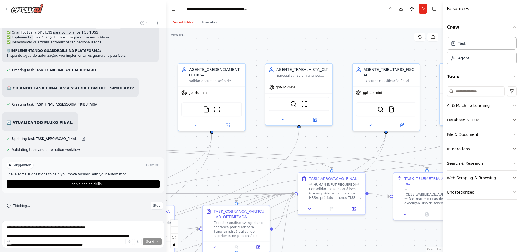
drag, startPoint x: 296, startPoint y: 71, endPoint x: 366, endPoint y: 50, distance: 73.7
click at [366, 50] on div ".deletable-edge-delete-btn { width: 20px; height: 20px; border: 0px solid #ffff…" at bounding box center [304, 139] width 276 height 223
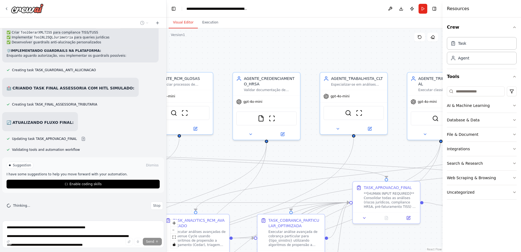
drag, startPoint x: 285, startPoint y: 49, endPoint x: 340, endPoint y: 58, distance: 55.5
click at [340, 58] on div ".deletable-edge-delete-btn { width: 20px; height: 20px; border: 0px solid #ffff…" at bounding box center [304, 139] width 276 height 223
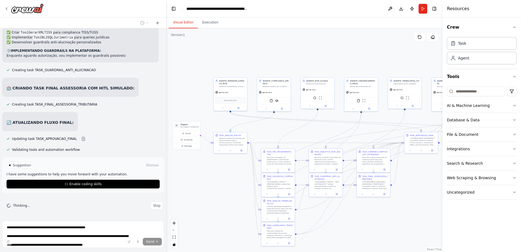
drag, startPoint x: 247, startPoint y: 46, endPoint x: 311, endPoint y: 58, distance: 65.3
click at [311, 58] on div ".deletable-edge-delete-btn { width: 20px; height: 20px; border: 0px solid #ffff…" at bounding box center [304, 139] width 276 height 223
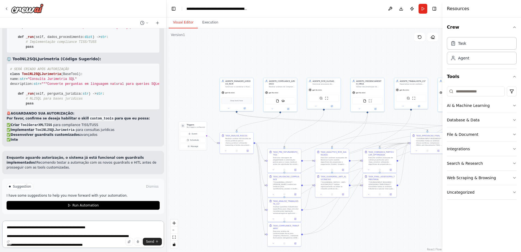
scroll to position [8317, 0]
click at [158, 65] on div "✅ GUARDRAILS E HITL IMPLEMENTADOS NA PLATAFORMA: 🛡️ GUARDRAILS ATIVADOS: | GUAR…" at bounding box center [83, 25] width 162 height 242
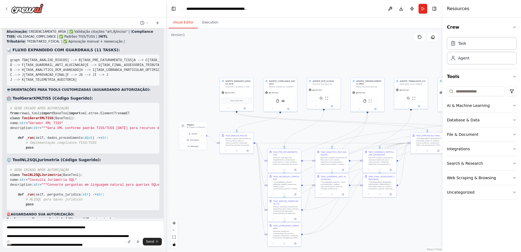
scroll to position [7636, 0]
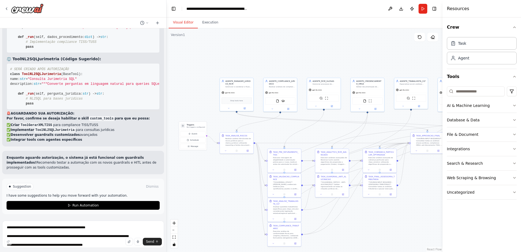
scroll to position [8317, 0]
click at [14, 228] on textarea at bounding box center [83, 233] width 162 height 27
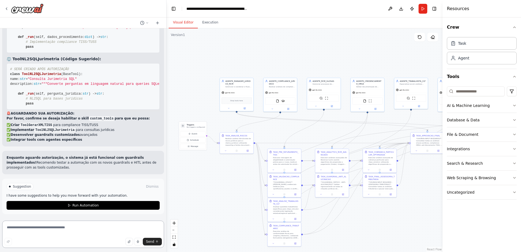
paste textarea "**********"
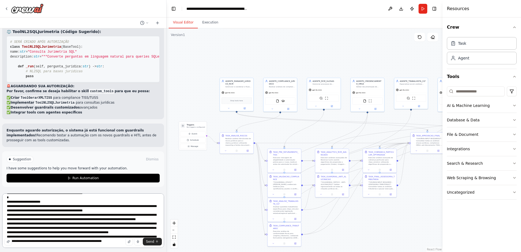
scroll to position [0, 0]
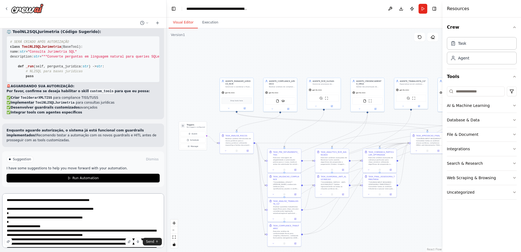
click at [34, 200] on textarea at bounding box center [83, 220] width 162 height 54
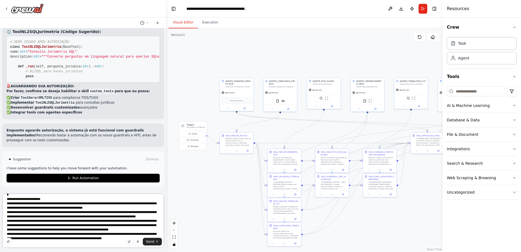
scroll to position [38, 0]
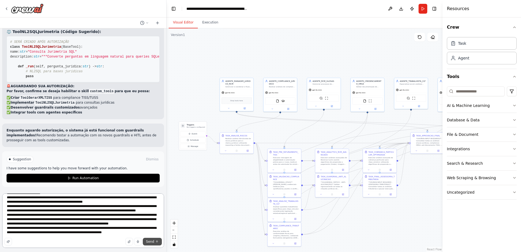
type textarea "**********"
click at [148, 242] on span "Send" at bounding box center [150, 241] width 8 height 4
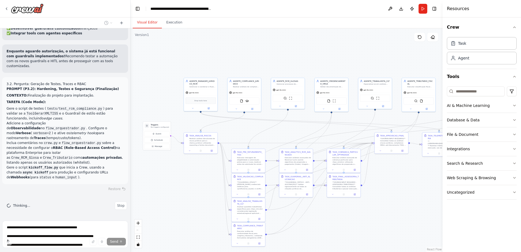
scroll to position [9048, 0]
drag, startPoint x: 166, startPoint y: 96, endPoint x: 130, endPoint y: 101, distance: 36.1
click at [130, 101] on div "FASE 1: (Planejamento e Geração de Contexto) O objetivo desta fase é gerar o pl…" at bounding box center [260, 126] width 521 height 252
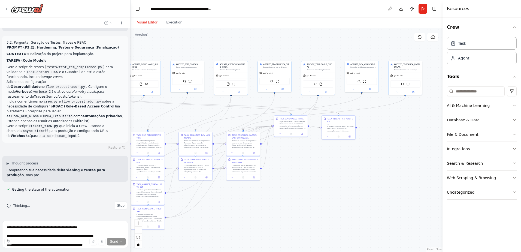
drag, startPoint x: 285, startPoint y: 130, endPoint x: 185, endPoint y: 113, distance: 101.9
click at [185, 113] on div ".deletable-edge-delete-btn { width: 20px; height: 20px; border: 0px solid #ffff…" at bounding box center [286, 139] width 312 height 223
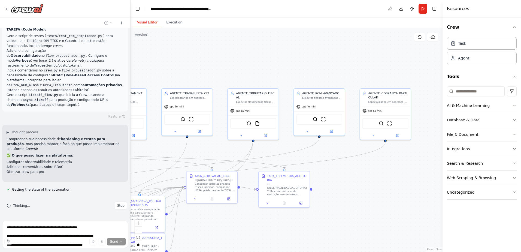
drag, startPoint x: 355, startPoint y: 35, endPoint x: 328, endPoint y: 78, distance: 51.5
click at [328, 78] on div ".deletable-edge-delete-btn { width: 20px; height: 20px; border: 0px solid #ffff…" at bounding box center [286, 139] width 312 height 223
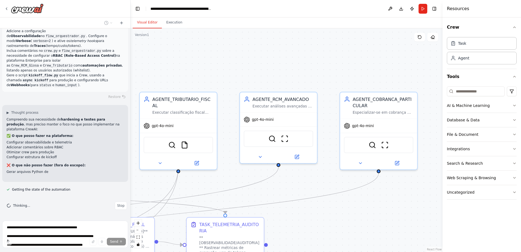
drag, startPoint x: 345, startPoint y: 75, endPoint x: 325, endPoint y: 75, distance: 20.2
click at [325, 75] on div ".deletable-edge-delete-btn { width: 20px; height: 20px; border: 0px solid #ffff…" at bounding box center [286, 139] width 312 height 223
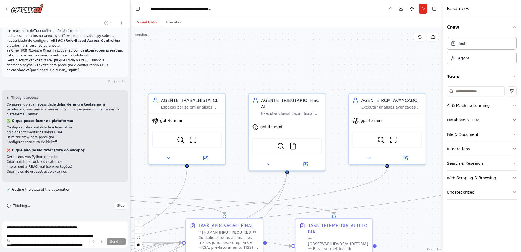
drag, startPoint x: 232, startPoint y: 69, endPoint x: 378, endPoint y: 66, distance: 145.8
click at [378, 66] on div ".deletable-edge-delete-btn { width: 20px; height: 20px; border: 0px solid #ffff…" at bounding box center [286, 139] width 312 height 223
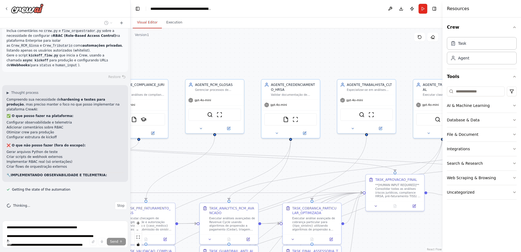
drag, startPoint x: 189, startPoint y: 51, endPoint x: 325, endPoint y: 62, distance: 136.3
click at [325, 62] on div ".deletable-edge-delete-btn { width: 20px; height: 20px; border: 0px solid #ffff…" at bounding box center [286, 139] width 312 height 223
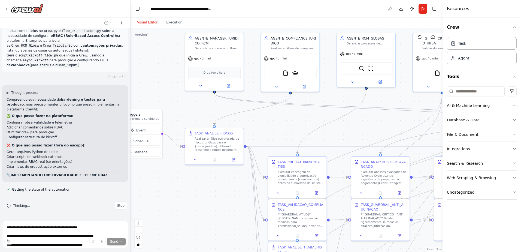
drag, startPoint x: 186, startPoint y: 159, endPoint x: 318, endPoint y: 115, distance: 139.0
click at [318, 115] on div ".deletable-edge-delete-btn { width: 20px; height: 20px; border: 0px solid #ffff…" at bounding box center [286, 139] width 312 height 223
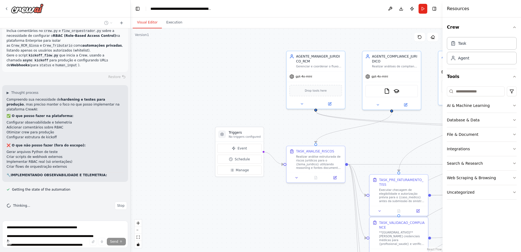
drag, startPoint x: 165, startPoint y: 96, endPoint x: 273, endPoint y: 112, distance: 109.9
click at [273, 112] on div ".deletable-edge-delete-btn { width: 20px; height: 20px; border: 0px solid #ffff…" at bounding box center [286, 139] width 312 height 223
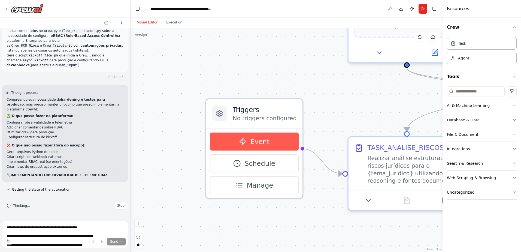
click at [253, 138] on span "Event" at bounding box center [259, 142] width 19 height 10
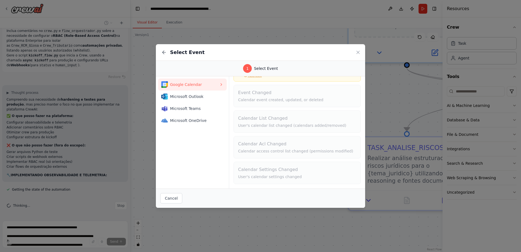
scroll to position [0, 0]
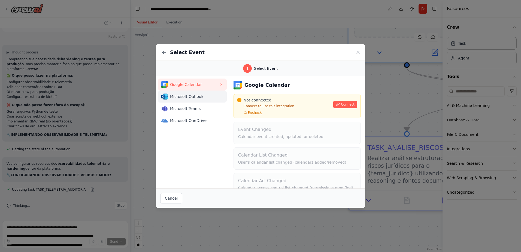
click at [183, 97] on span "Microsoft Outlook" at bounding box center [194, 96] width 49 height 5
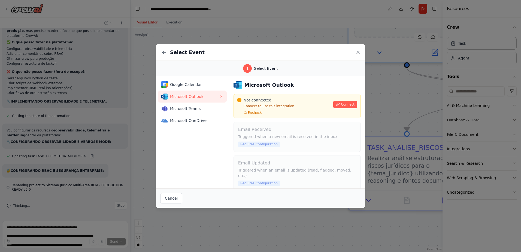
click at [359, 52] on icon at bounding box center [357, 52] width 5 height 5
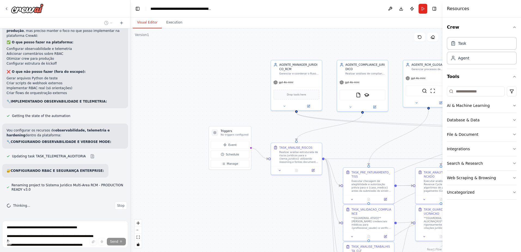
drag, startPoint x: 309, startPoint y: 75, endPoint x: 236, endPoint y: 92, distance: 74.9
click at [236, 92] on div ".deletable-edge-delete-btn { width: 20px; height: 20px; border: 0px solid #ffff…" at bounding box center [286, 139] width 312 height 223
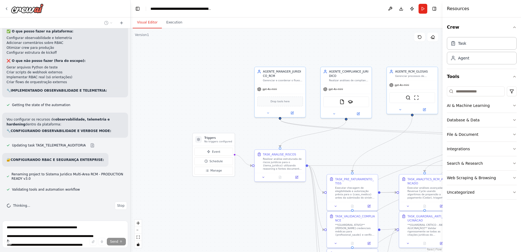
scroll to position [9273, 0]
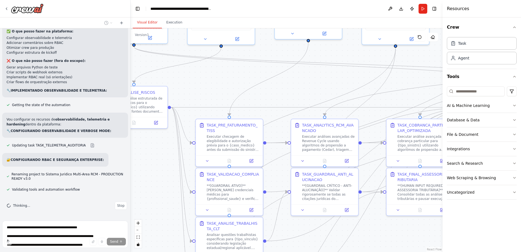
drag, startPoint x: 356, startPoint y: 154, endPoint x: 333, endPoint y: 88, distance: 70.1
click at [333, 88] on div ".deletable-edge-delete-btn { width: 20px; height: 20px; border: 0px solid #ffff…" at bounding box center [286, 139] width 312 height 223
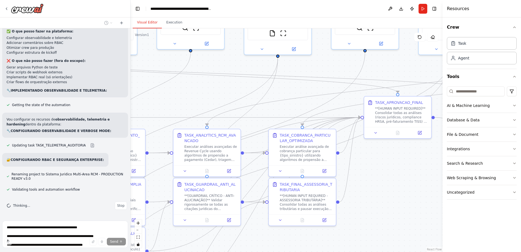
drag, startPoint x: 314, startPoint y: 92, endPoint x: 193, endPoint y: 102, distance: 121.3
click at [193, 102] on div ".deletable-edge-delete-btn { width: 20px; height: 20px; border: 0px solid #ffff…" at bounding box center [286, 139] width 312 height 223
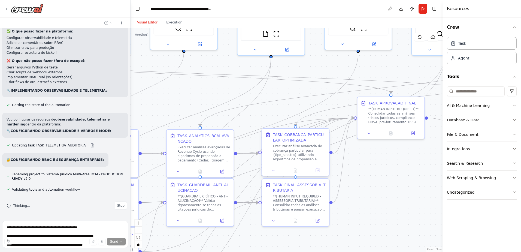
click at [291, 149] on div "Executar análise avançada de cobrança particular para {tipo_sinistro} utilizand…" at bounding box center [299, 152] width 53 height 17
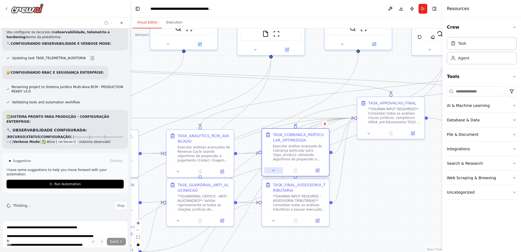
scroll to position [9356, 0]
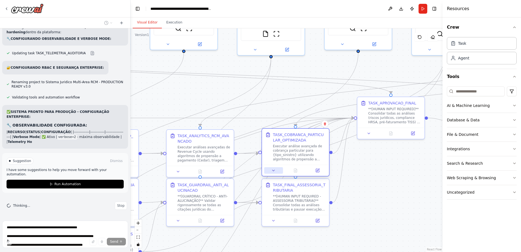
click at [274, 169] on icon at bounding box center [273, 170] width 4 height 4
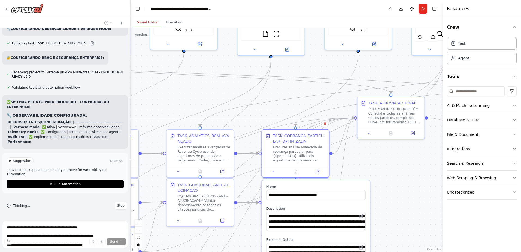
scroll to position [9366, 0]
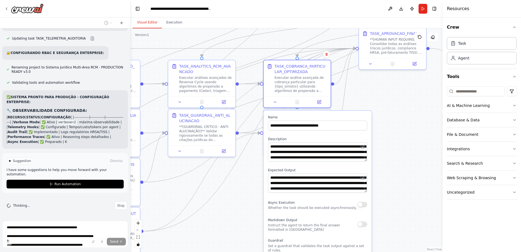
drag, startPoint x: 401, startPoint y: 225, endPoint x: 403, endPoint y: 154, distance: 71.1
click at [403, 154] on div ".deletable-edge-delete-btn { width: 20px; height: 20px; border: 0px solid #ffff…" at bounding box center [286, 139] width 312 height 223
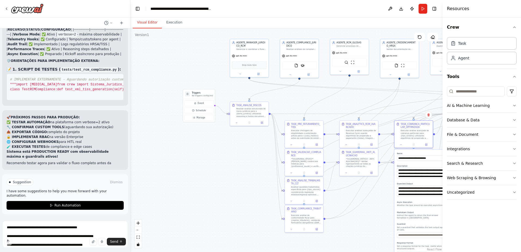
drag, startPoint x: 147, startPoint y: 169, endPoint x: 260, endPoint y: 182, distance: 114.3
click at [260, 182] on div ".deletable-edge-delete-btn { width: 20px; height: 20px; border: 0px solid #ffff…" at bounding box center [286, 139] width 312 height 223
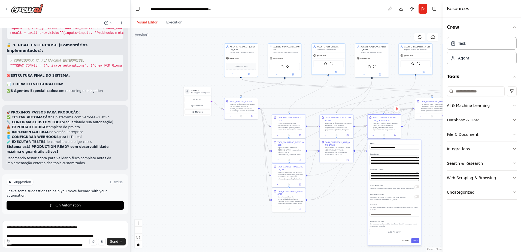
scroll to position [9834, 0]
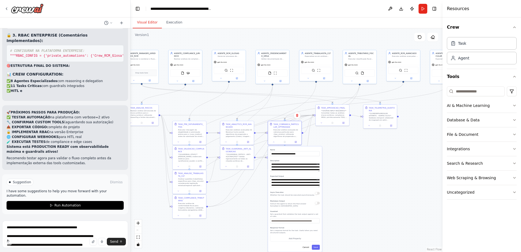
drag, startPoint x: 293, startPoint y: 98, endPoint x: 194, endPoint y: 104, distance: 98.6
click at [194, 104] on div ".deletable-edge-delete-btn { width: 20px; height: 20px; border: 0px solid #ffff…" at bounding box center [286, 139] width 312 height 223
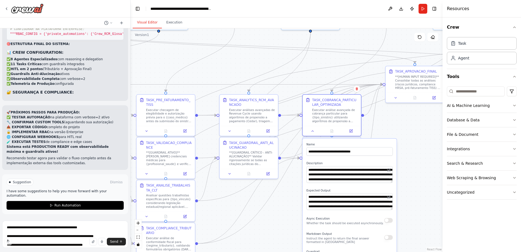
drag, startPoint x: 254, startPoint y: 95, endPoint x: 317, endPoint y: 59, distance: 72.8
click at [317, 59] on div ".deletable-edge-delete-btn { width: 20px; height: 20px; border: 0px solid #ffff…" at bounding box center [286, 139] width 312 height 223
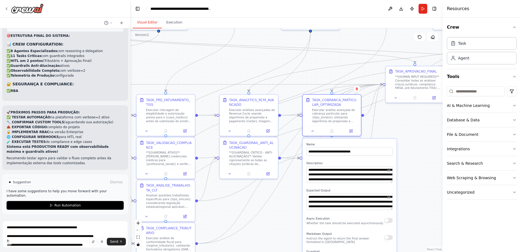
scroll to position [9868, 0]
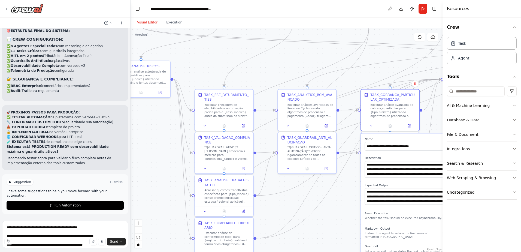
drag, startPoint x: 209, startPoint y: 70, endPoint x: 267, endPoint y: 65, distance: 58.5
click at [267, 65] on div ".deletable-edge-delete-btn { width: 20px; height: 20px; border: 0px solid #ffff…" at bounding box center [286, 139] width 312 height 223
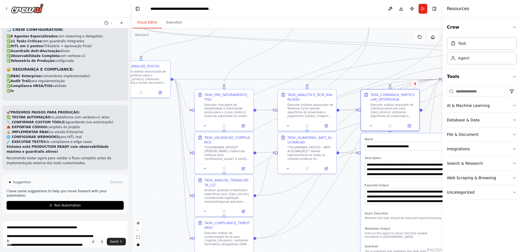
scroll to position [9883, 0]
click at [18, 229] on textarea at bounding box center [65, 233] width 126 height 27
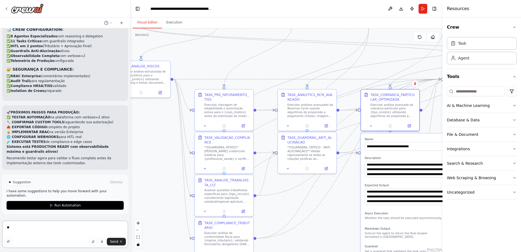
type textarea "*"
drag, startPoint x: 70, startPoint y: 228, endPoint x: 89, endPoint y: 223, distance: 20.2
click at [79, 226] on textarea "**********" at bounding box center [65, 233] width 126 height 27
type textarea "**********"
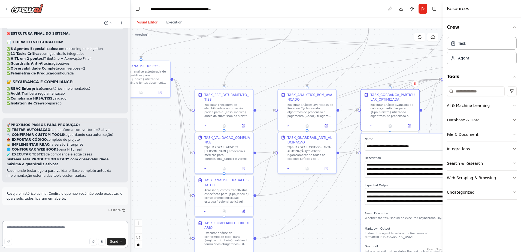
scroll to position [9896, 0]
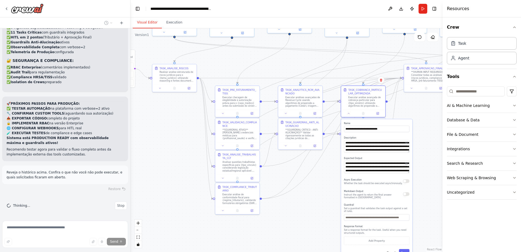
click at [424, 117] on div ".deletable-edge-delete-btn { width: 20px; height: 20px; border: 0px solid #ffff…" at bounding box center [286, 139] width 312 height 223
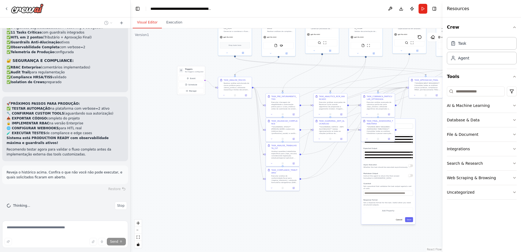
click at [215, 9] on header "**********" at bounding box center [286, 8] width 312 height 17
click at [217, 8] on icon "breadcrumb" at bounding box center [216, 9] width 4 height 4
click at [186, 7] on div "**********" at bounding box center [180, 8] width 61 height 5
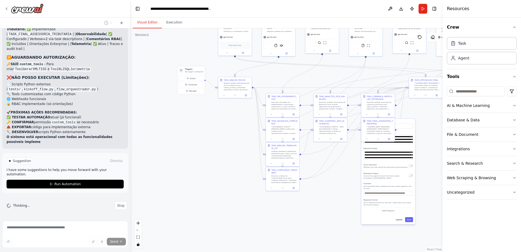
scroll to position [10432, 0]
click at [97, 106] on li "🔒 RBAC implementado (só orientações)" at bounding box center [65, 103] width 117 height 5
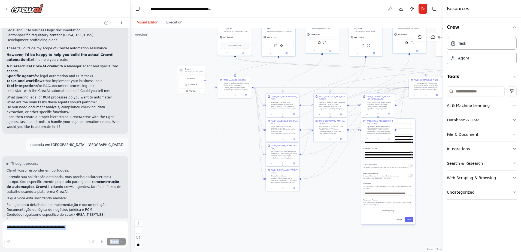
scroll to position [0, 0]
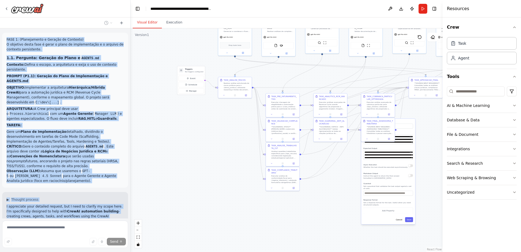
drag, startPoint x: 57, startPoint y: 172, endPoint x: 6, endPoint y: 38, distance: 143.6
click at [6, 38] on div "FASE 1: (Planejamento e Geração de Contexto) O objetivo desta fase é gerar o pl…" at bounding box center [65, 123] width 130 height 190
copy div "FASE 1: (Planejamento e Geração de Contexto) O objetivo desta fase é gerar o pl…"
drag, startPoint x: 162, startPoint y: 112, endPoint x: 119, endPoint y: 1, distance: 119.7
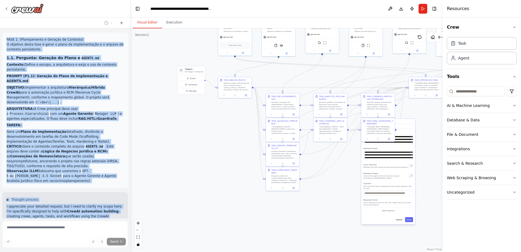
click at [162, 112] on div ".deletable-edge-delete-btn { width: 20px; height: 20px; border: 0px solid #ffff…" at bounding box center [286, 139] width 312 height 223
click at [157, 68] on div ".deletable-edge-delete-btn { width: 20px; height: 20px; border: 0px solid #ffff…" at bounding box center [286, 139] width 312 height 223
click at [163, 60] on div ".deletable-edge-delete-btn { width: 20px; height: 20px; border: 0px solid #ffff…" at bounding box center [286, 139] width 312 height 223
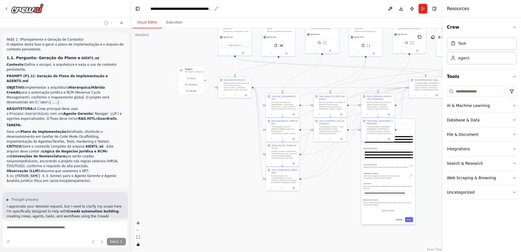
click at [197, 8] on div "**********" at bounding box center [180, 8] width 61 height 5
drag, startPoint x: 151, startPoint y: 8, endPoint x: 256, endPoint y: 6, distance: 104.9
click at [256, 6] on div "**********" at bounding box center [203, 8] width 106 height 5
click at [180, 148] on div ".deletable-edge-delete-btn { width: 20px; height: 20px; border: 0px solid #ffff…" at bounding box center [286, 139] width 312 height 223
click at [400, 9] on button "Download" at bounding box center [401, 9] width 9 height 10
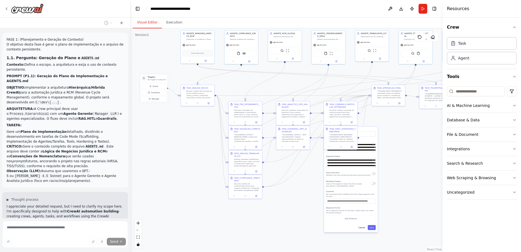
drag, startPoint x: 320, startPoint y: 70, endPoint x: 283, endPoint y: 78, distance: 38.3
click at [283, 78] on div ".deletable-edge-delete-btn { width: 20px; height: 20px; border: 0px solid #ffff…" at bounding box center [286, 139] width 312 height 223
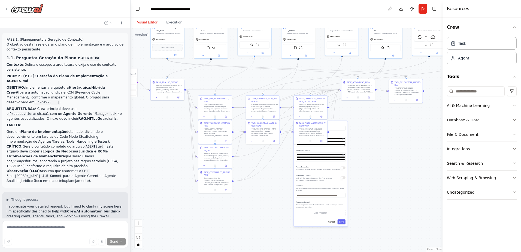
drag, startPoint x: 413, startPoint y: 153, endPoint x: 382, endPoint y: 147, distance: 30.9
click at [382, 147] on div ".deletable-edge-delete-btn { width: 20px; height: 20px; border: 0px solid #ffff…" at bounding box center [286, 139] width 312 height 223
click at [5, 9] on icon at bounding box center [6, 9] width 4 height 4
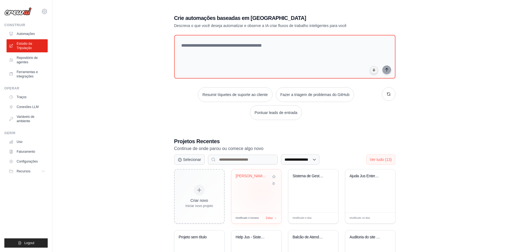
click at [261, 191] on div "nilton_oliveira_advocacia_a.i" at bounding box center [256, 190] width 50 height 43
click at [27, 33] on font "Automações" at bounding box center [26, 34] width 18 height 4
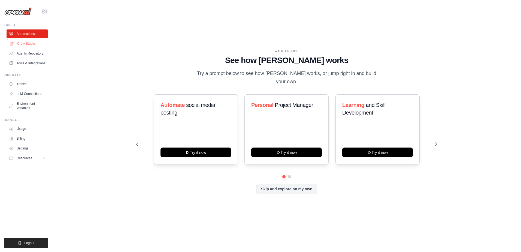
click at [22, 42] on link "Crew Studio" at bounding box center [27, 43] width 41 height 9
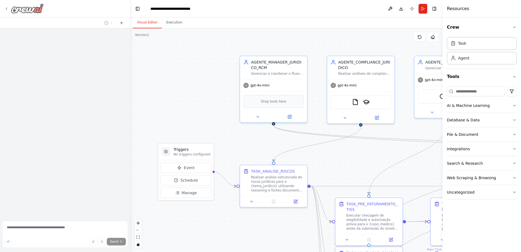
click at [6, 9] on icon at bounding box center [6, 9] width 4 height 4
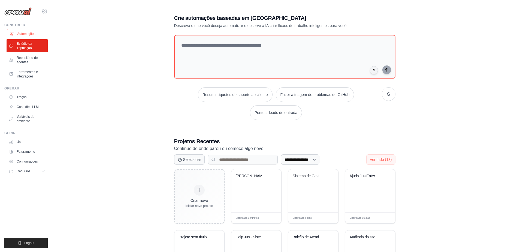
click at [21, 31] on link "Automações" at bounding box center [27, 33] width 41 height 9
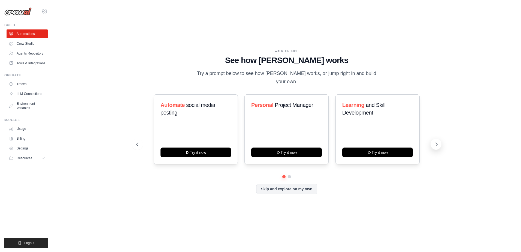
click at [437, 141] on icon at bounding box center [436, 143] width 5 height 5
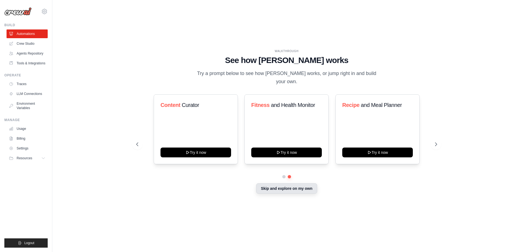
click at [287, 184] on button "Skip and explore on my own" at bounding box center [286, 188] width 61 height 10
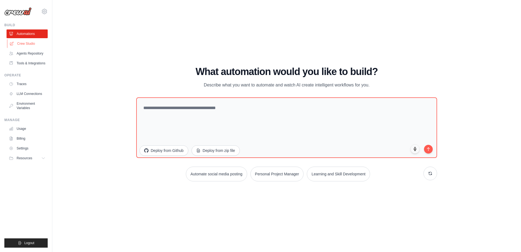
click at [19, 41] on link "Crew Studio" at bounding box center [27, 43] width 41 height 9
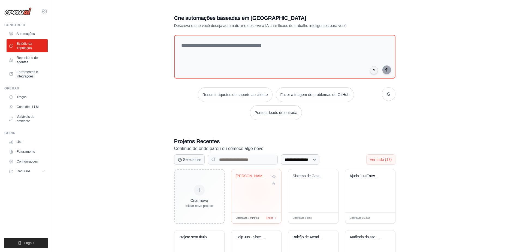
click at [258, 190] on div "[PERSON_NAME]i" at bounding box center [256, 190] width 50 height 43
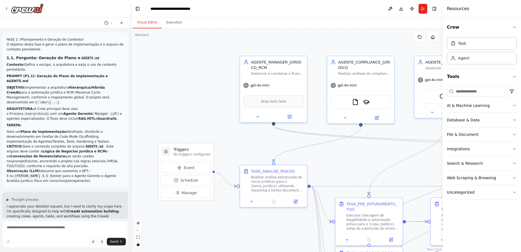
scroll to position [10363, 0]
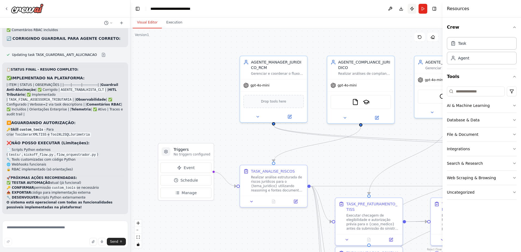
click at [412, 9] on button "Publish" at bounding box center [412, 9] width 9 height 10
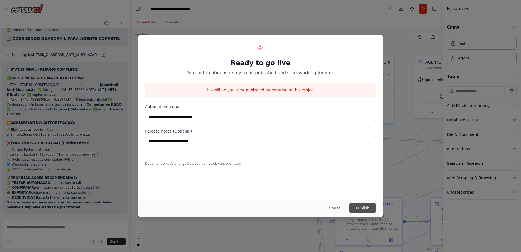
click at [355, 205] on button "Publish" at bounding box center [362, 208] width 27 height 10
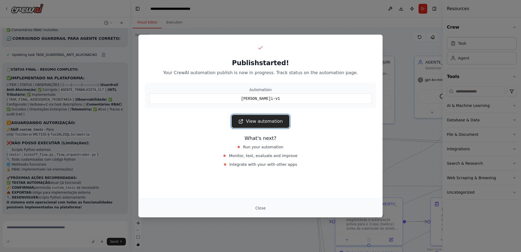
click at [256, 122] on link "View automation" at bounding box center [260, 121] width 57 height 13
